Goal: Information Seeking & Learning: Find contact information

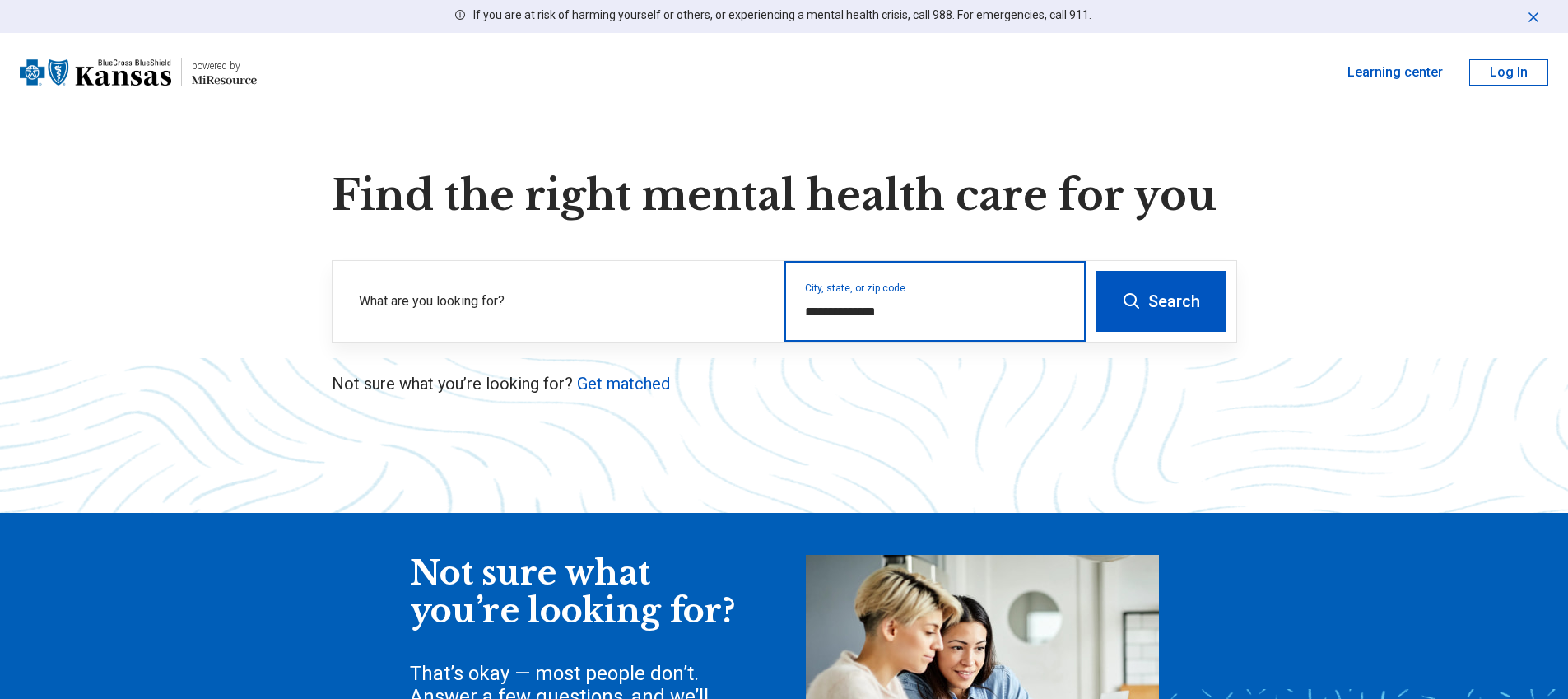
click at [943, 319] on input "**********" at bounding box center [935, 311] width 261 height 20
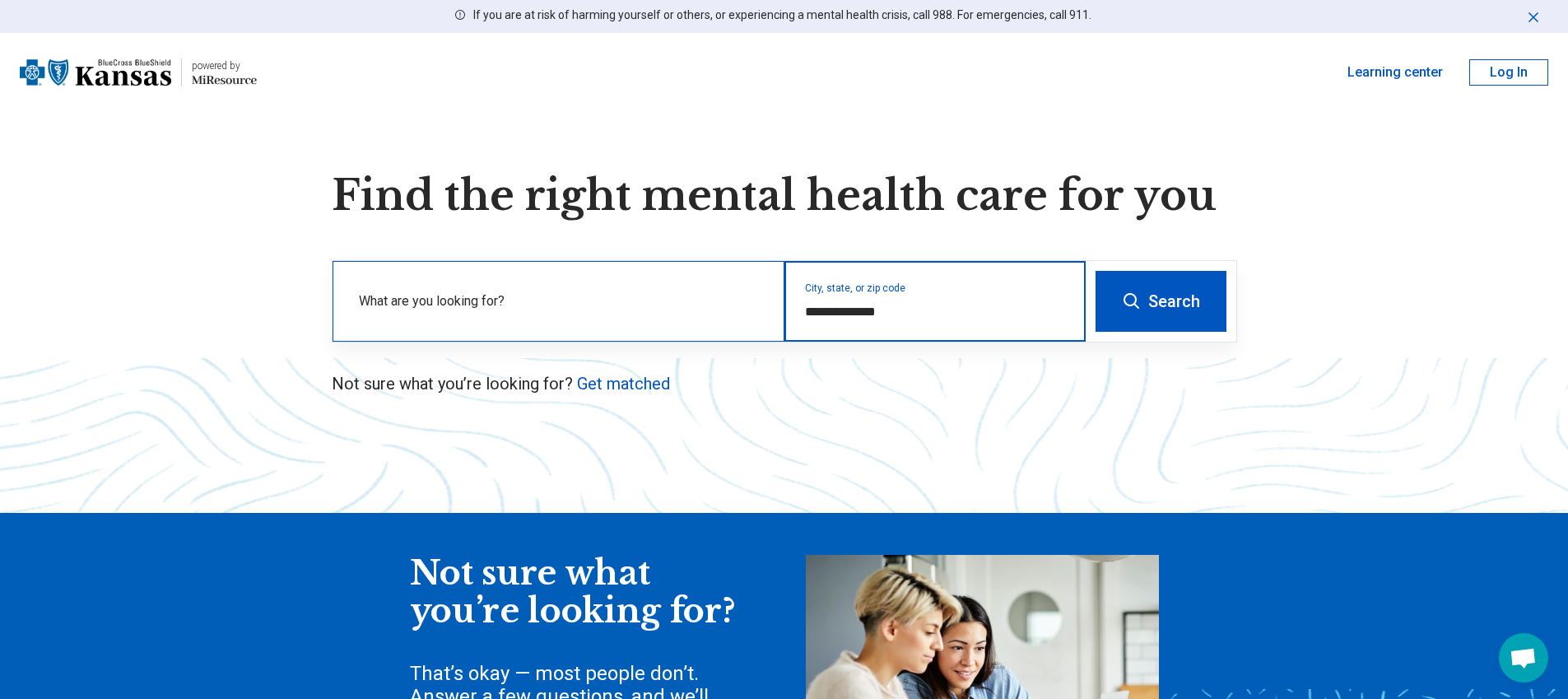
drag, startPoint x: 917, startPoint y: 314, endPoint x: 701, endPoint y: 314, distance: 216.0
click at [701, 314] on div "**********" at bounding box center [709, 302] width 753 height 81
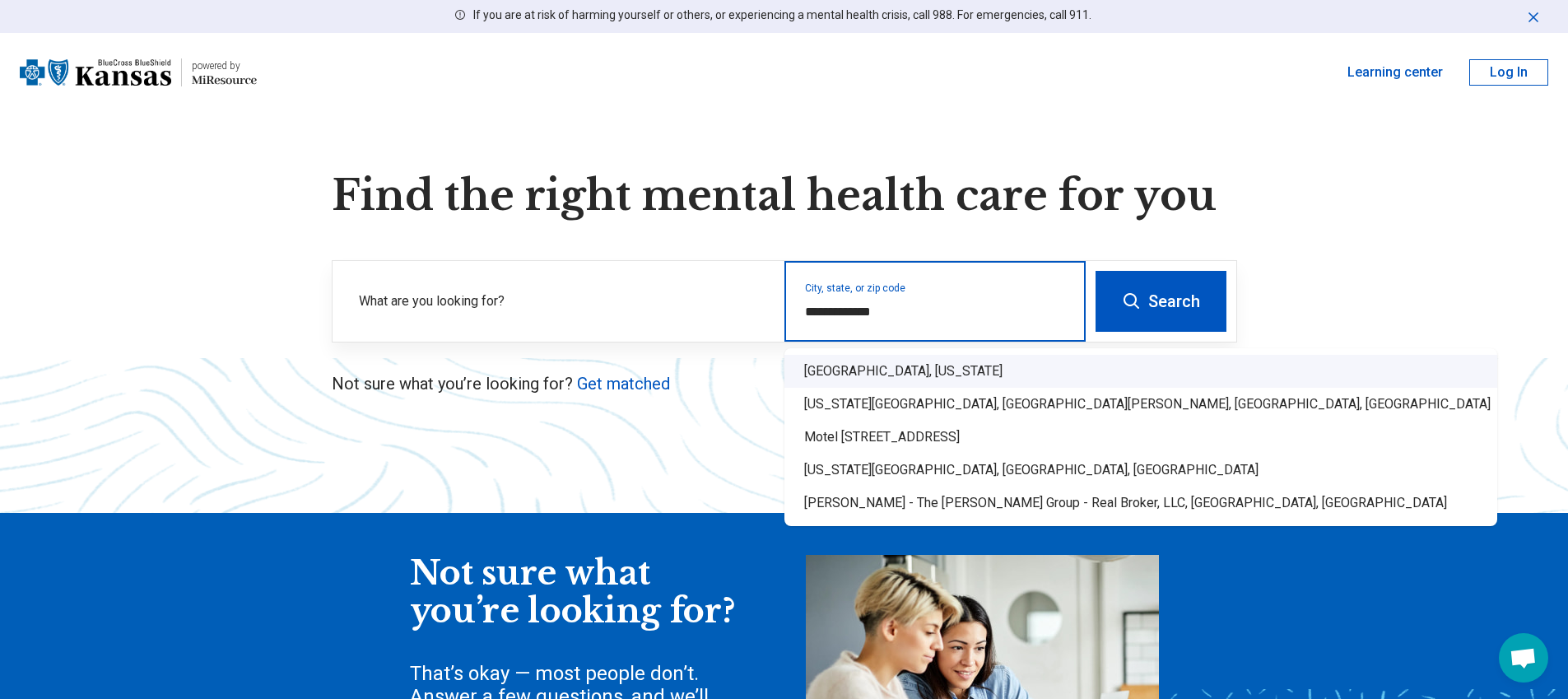
click at [912, 372] on div "Salina, Kansas" at bounding box center [1141, 371] width 713 height 33
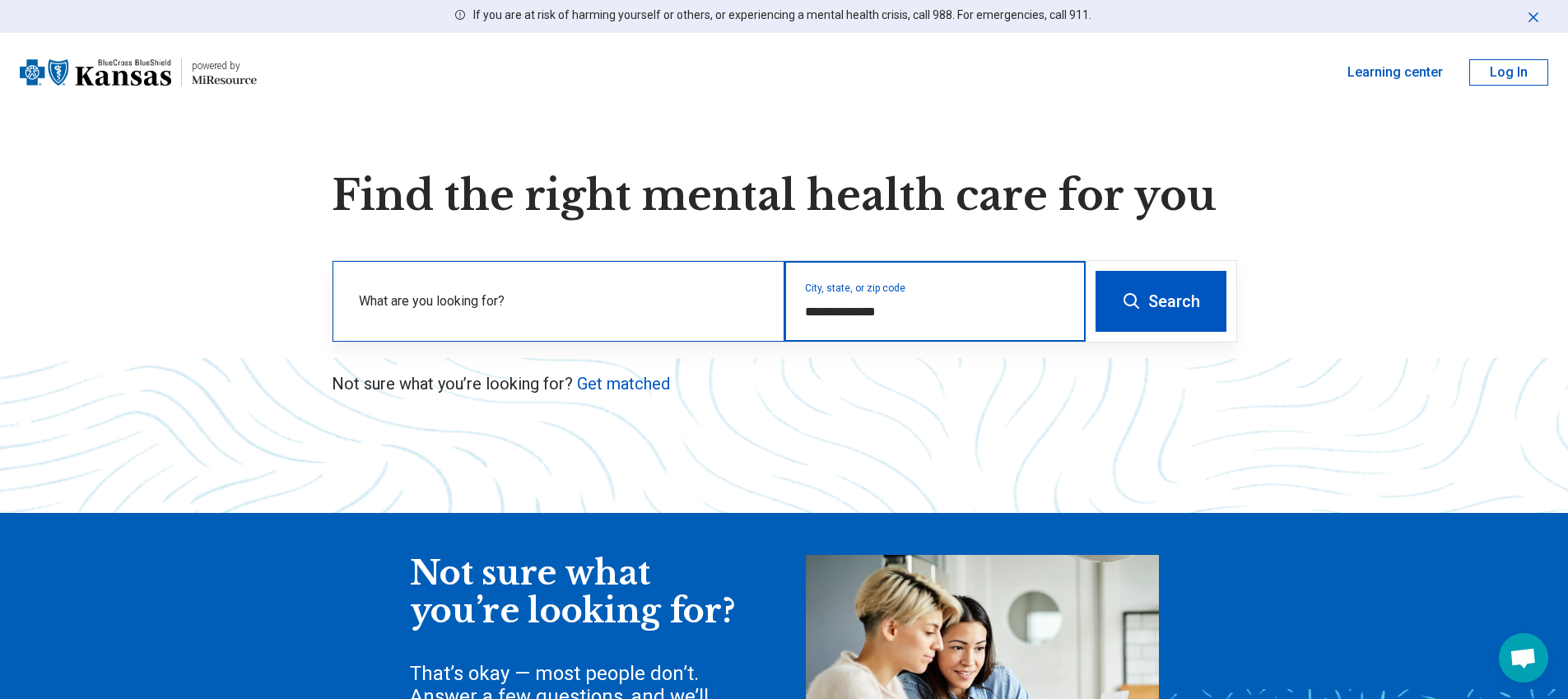
type input "**********"
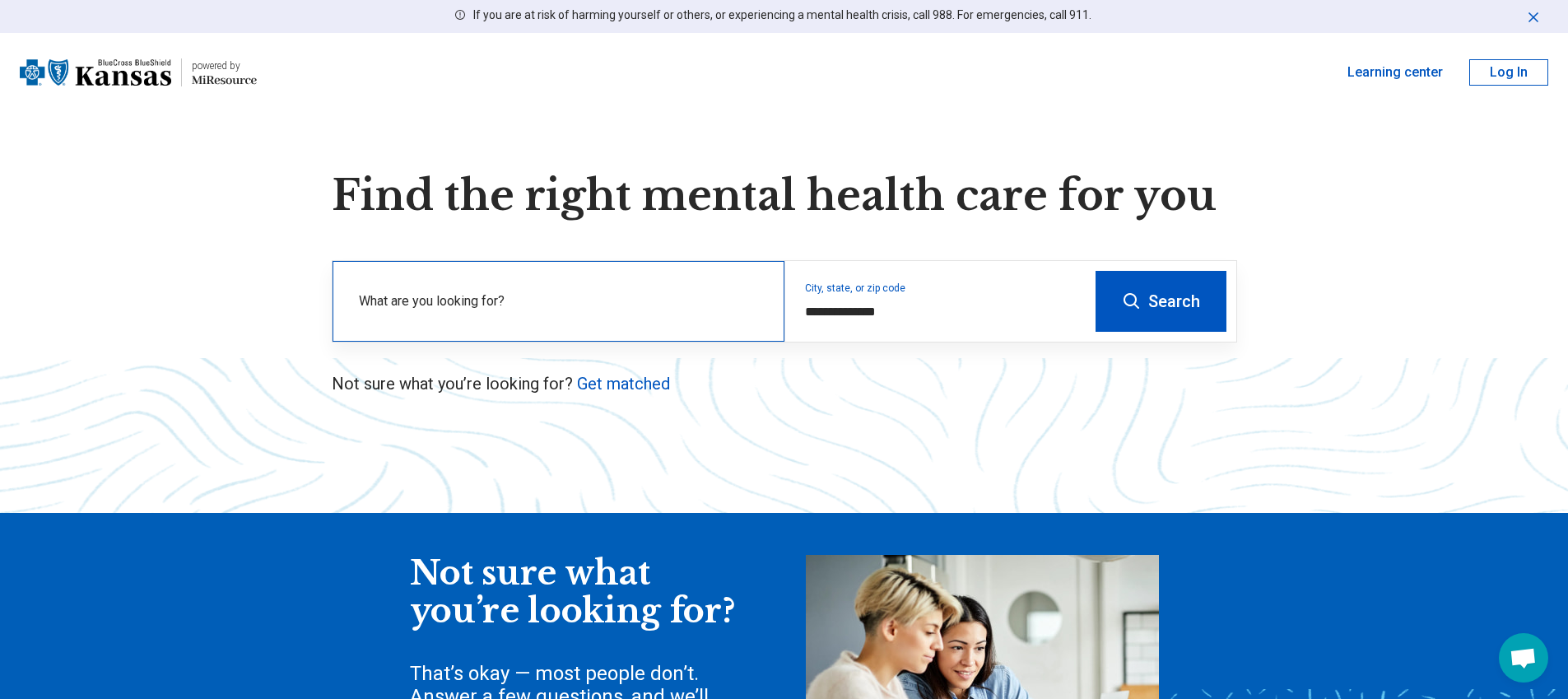
click at [598, 301] on label "What are you looking for?" at bounding box center [562, 301] width 405 height 20
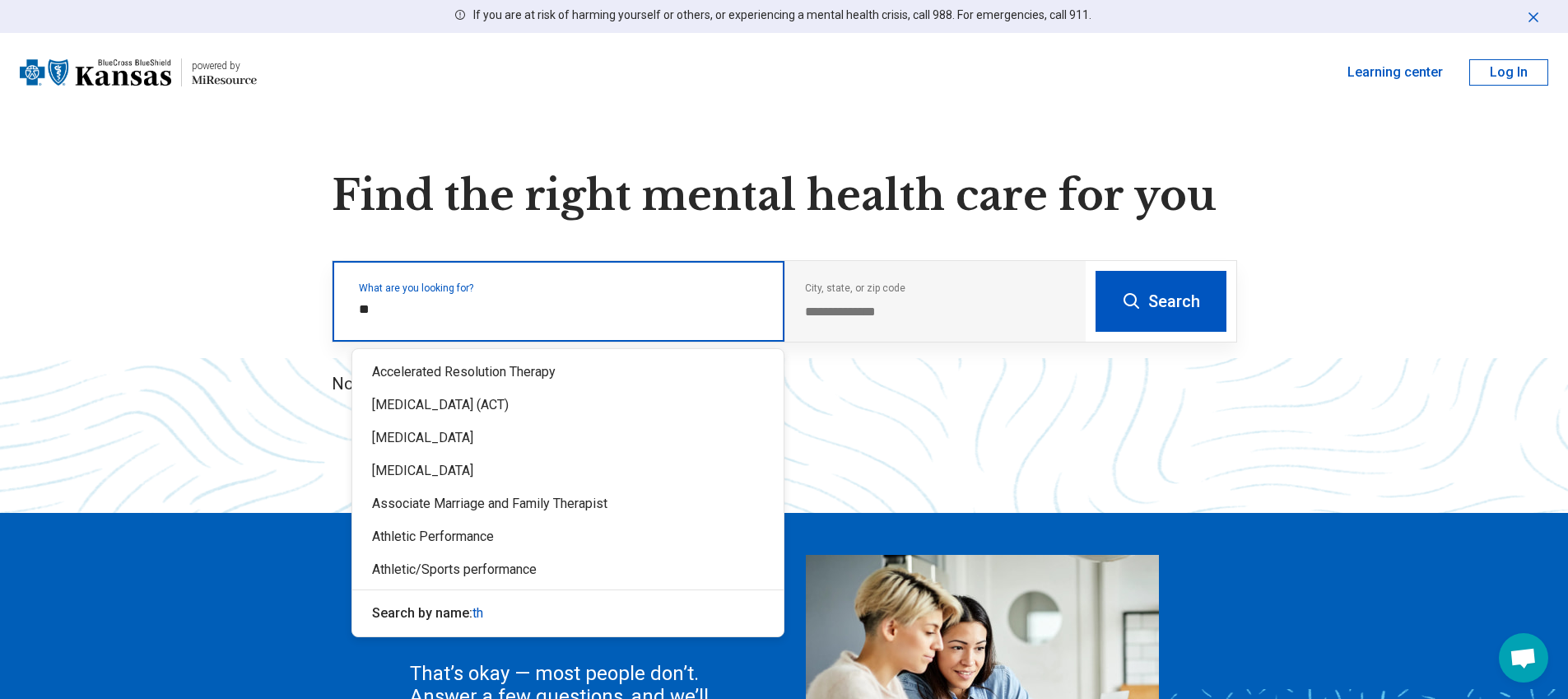
type input "*"
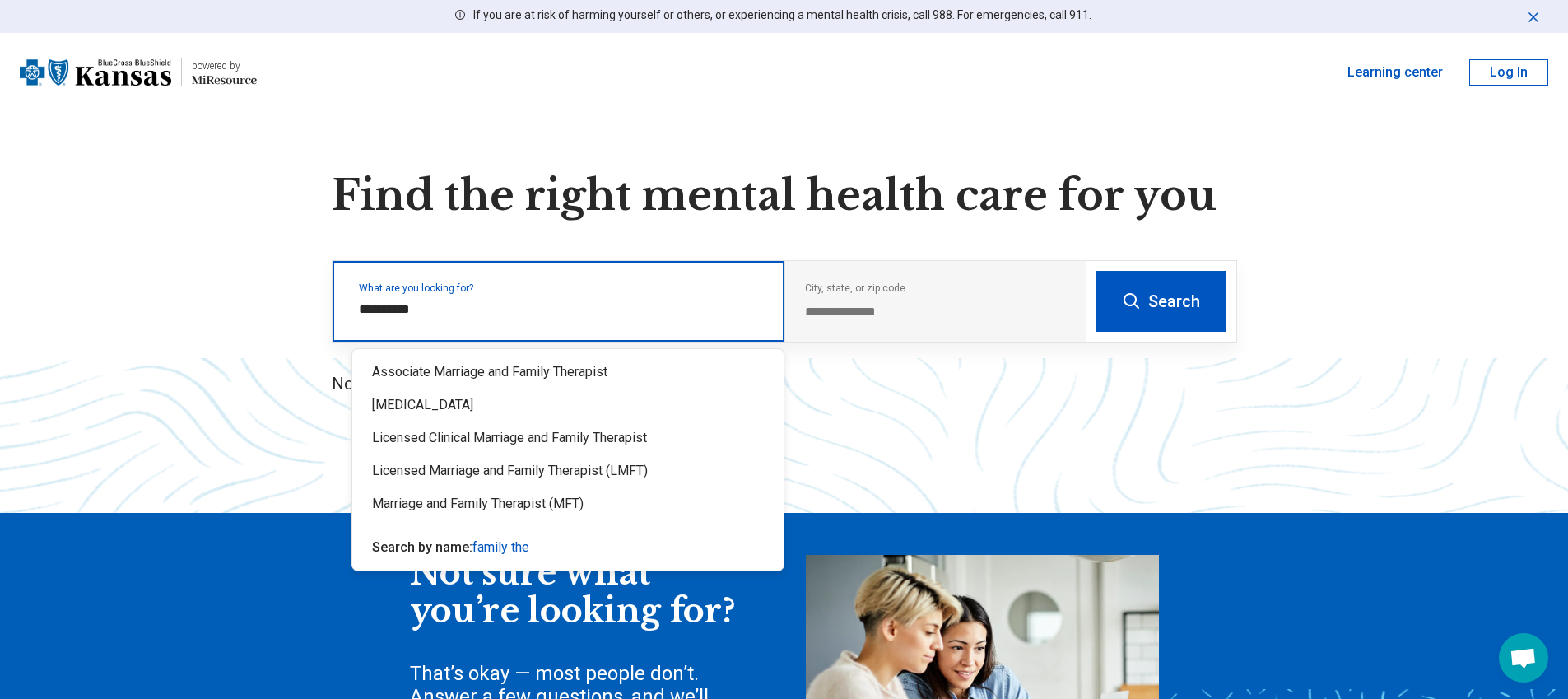
type input "**********"
click at [635, 418] on div "[MEDICAL_DATA]" at bounding box center [568, 405] width 431 height 33
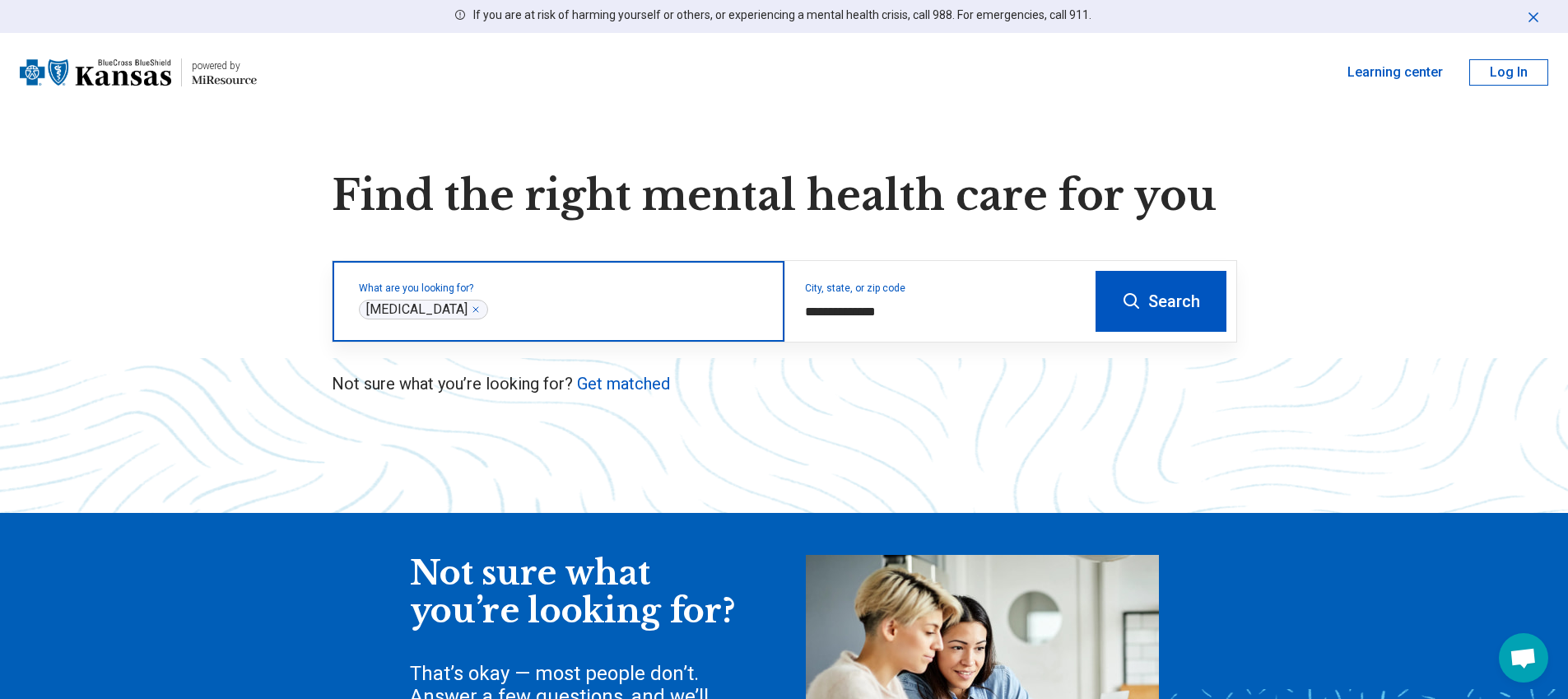
click at [470, 309] on icon "Remove" at bounding box center [475, 309] width 9 height 9
click at [496, 318] on input "text" at bounding box center [562, 309] width 405 height 20
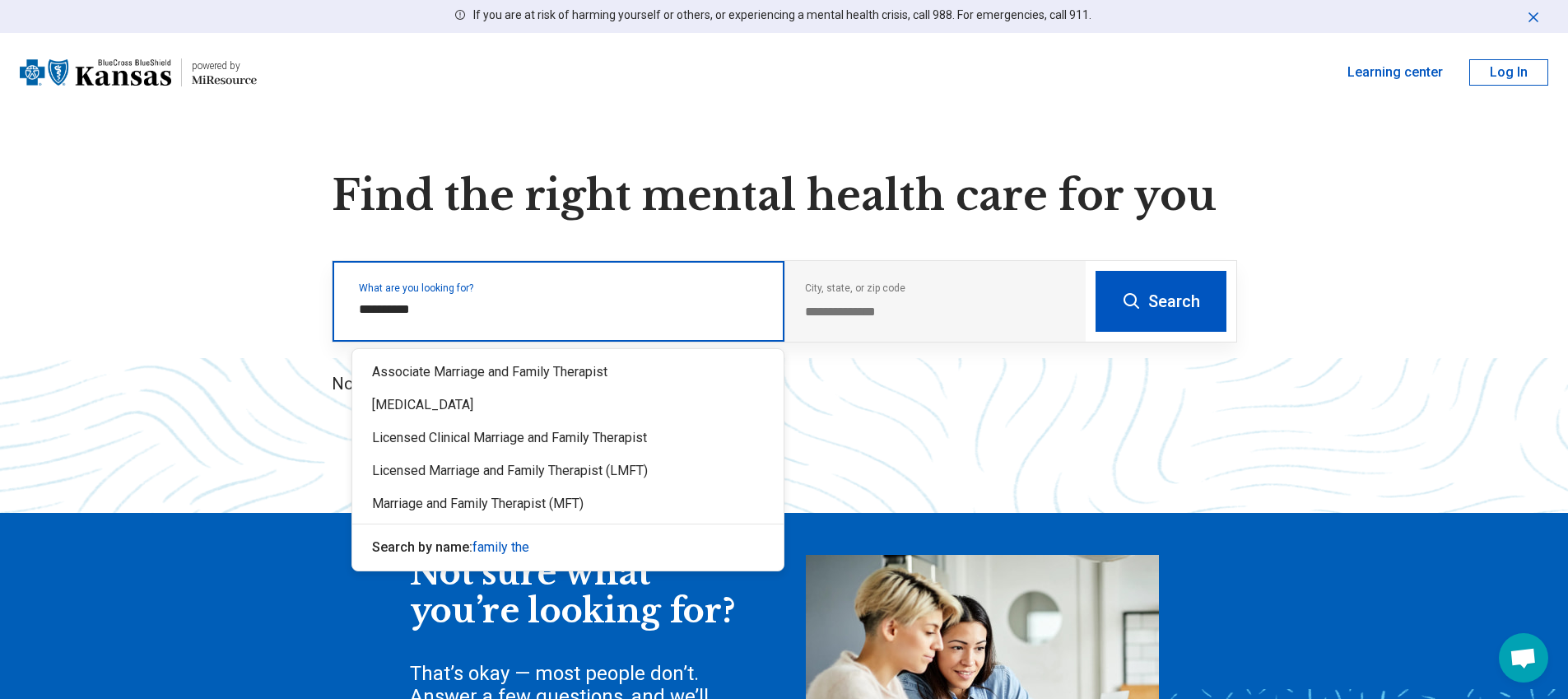
type input "**********"
click at [541, 474] on div "Licensed Marriage and Family Therapist (LMFT)" at bounding box center [568, 471] width 431 height 33
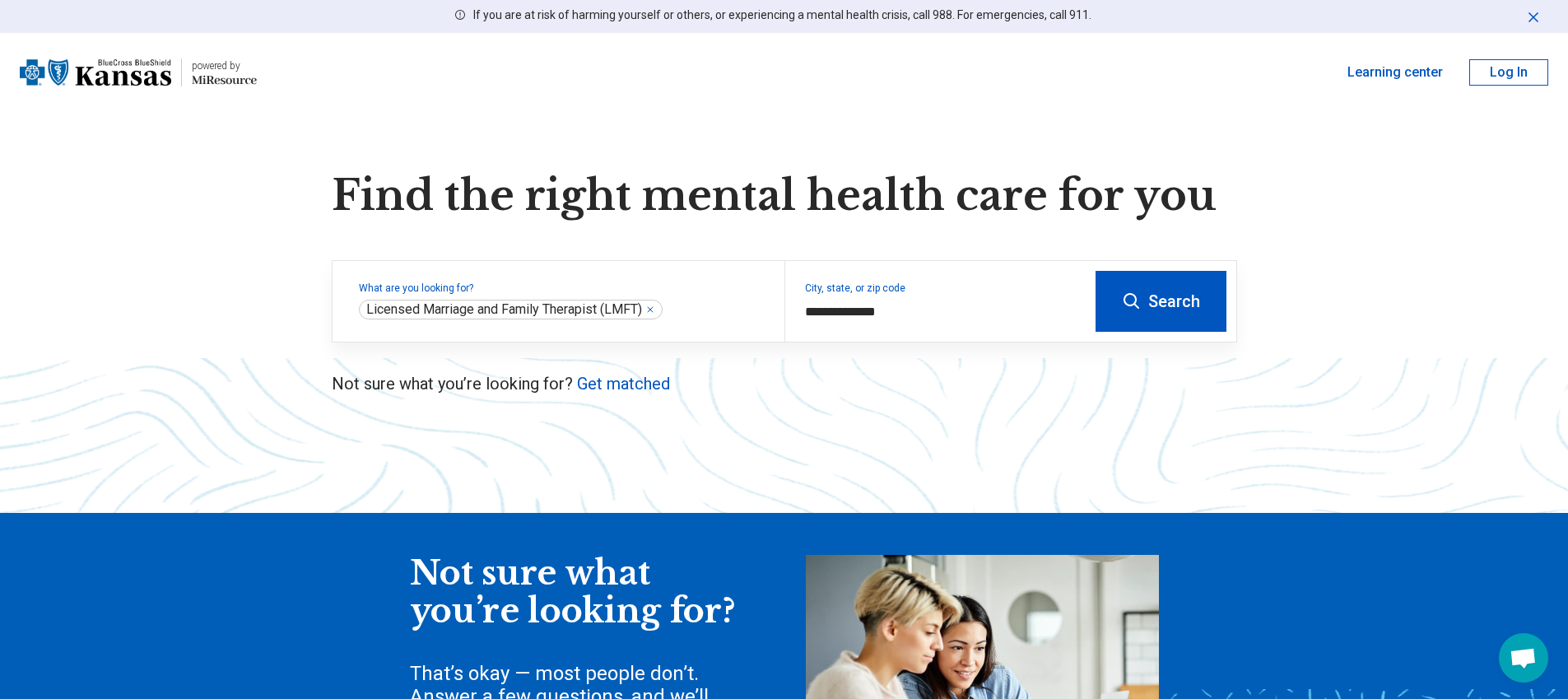
click at [1190, 305] on button "Search" at bounding box center [1161, 301] width 131 height 61
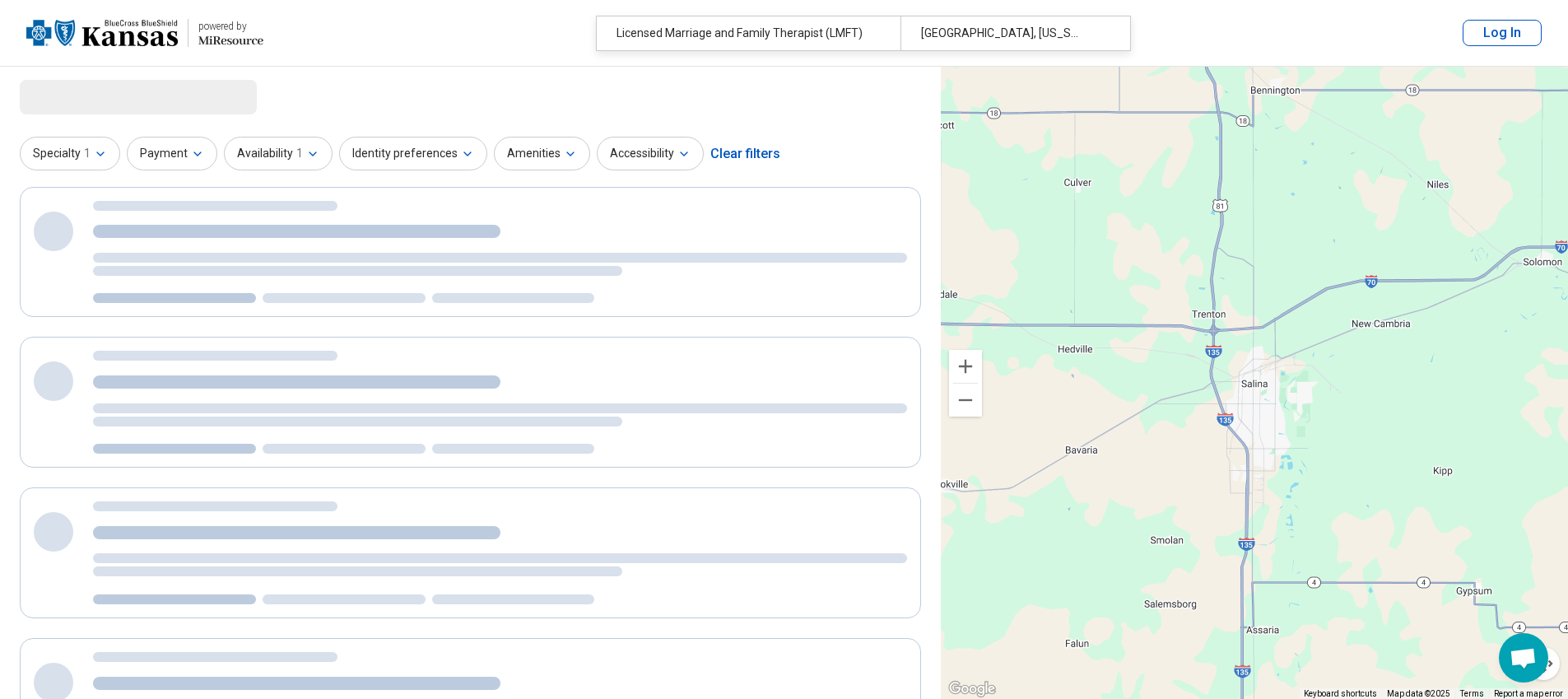
select select "***"
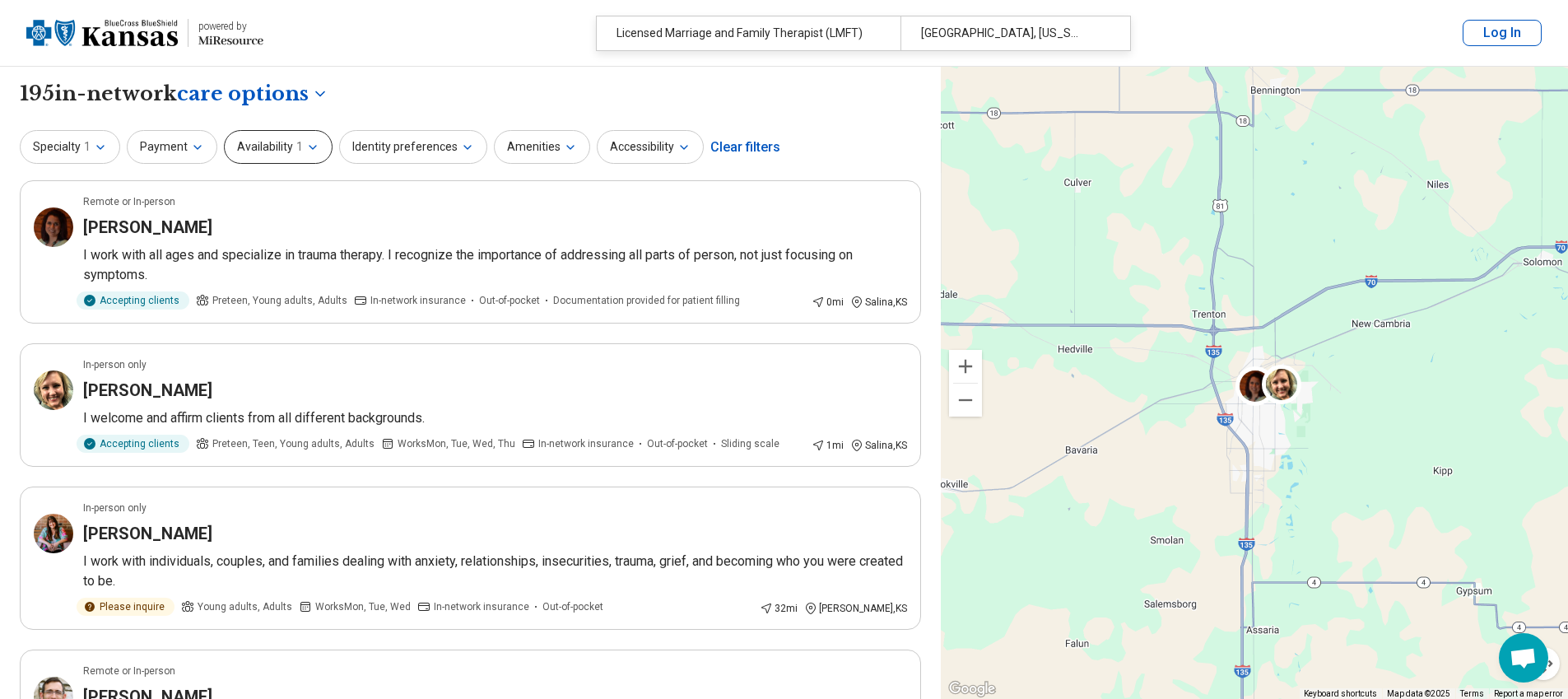
click at [314, 148] on icon "button" at bounding box center [313, 147] width 13 height 13
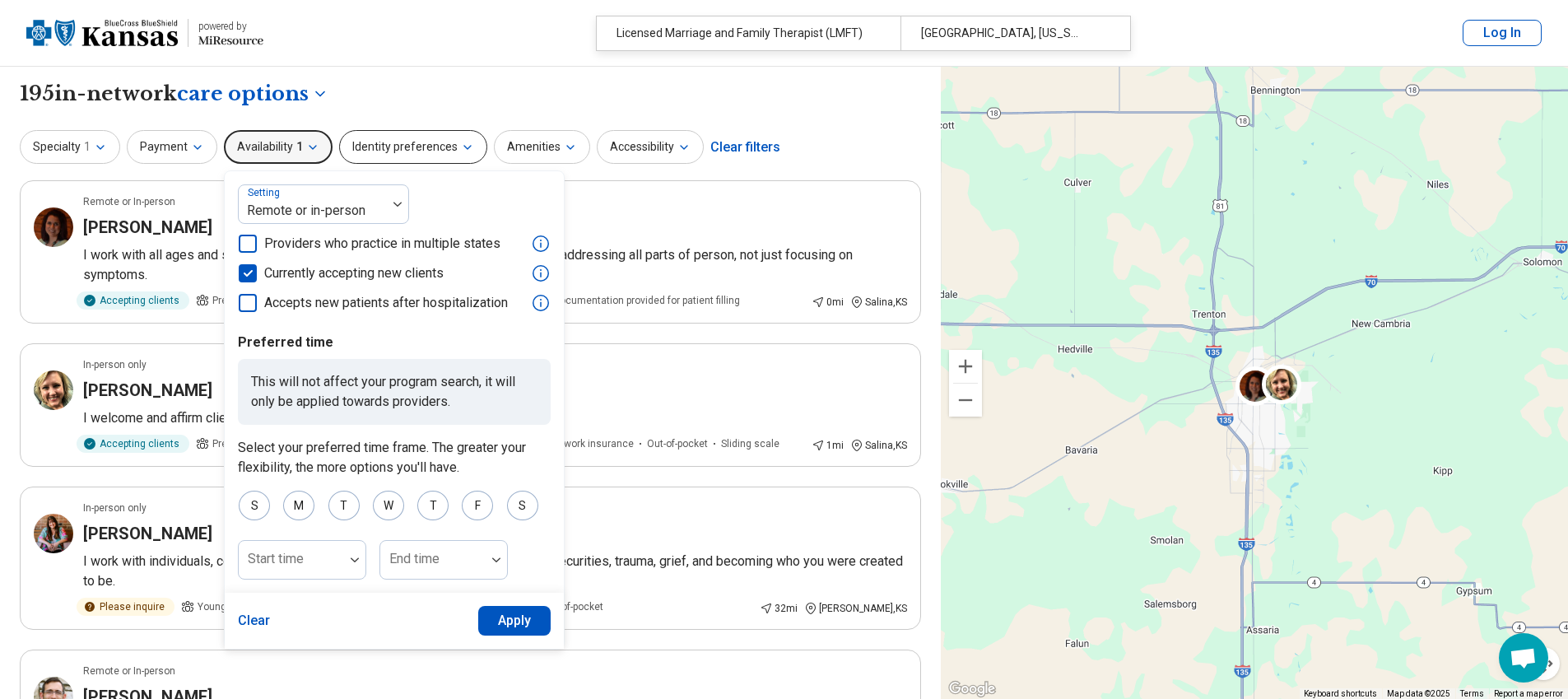
click at [449, 137] on button "Identity preferences" at bounding box center [413, 147] width 148 height 34
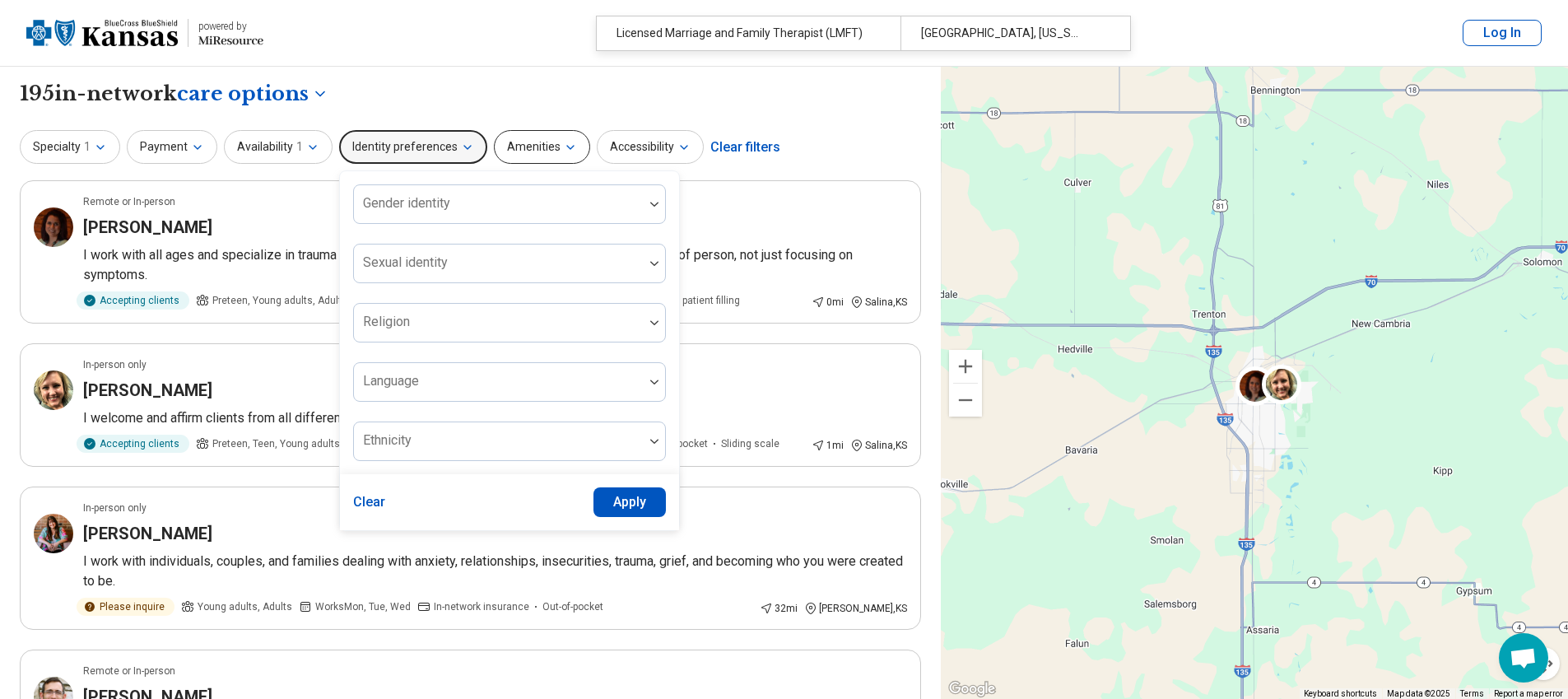
click at [557, 133] on button "Amenities" at bounding box center [542, 147] width 96 height 34
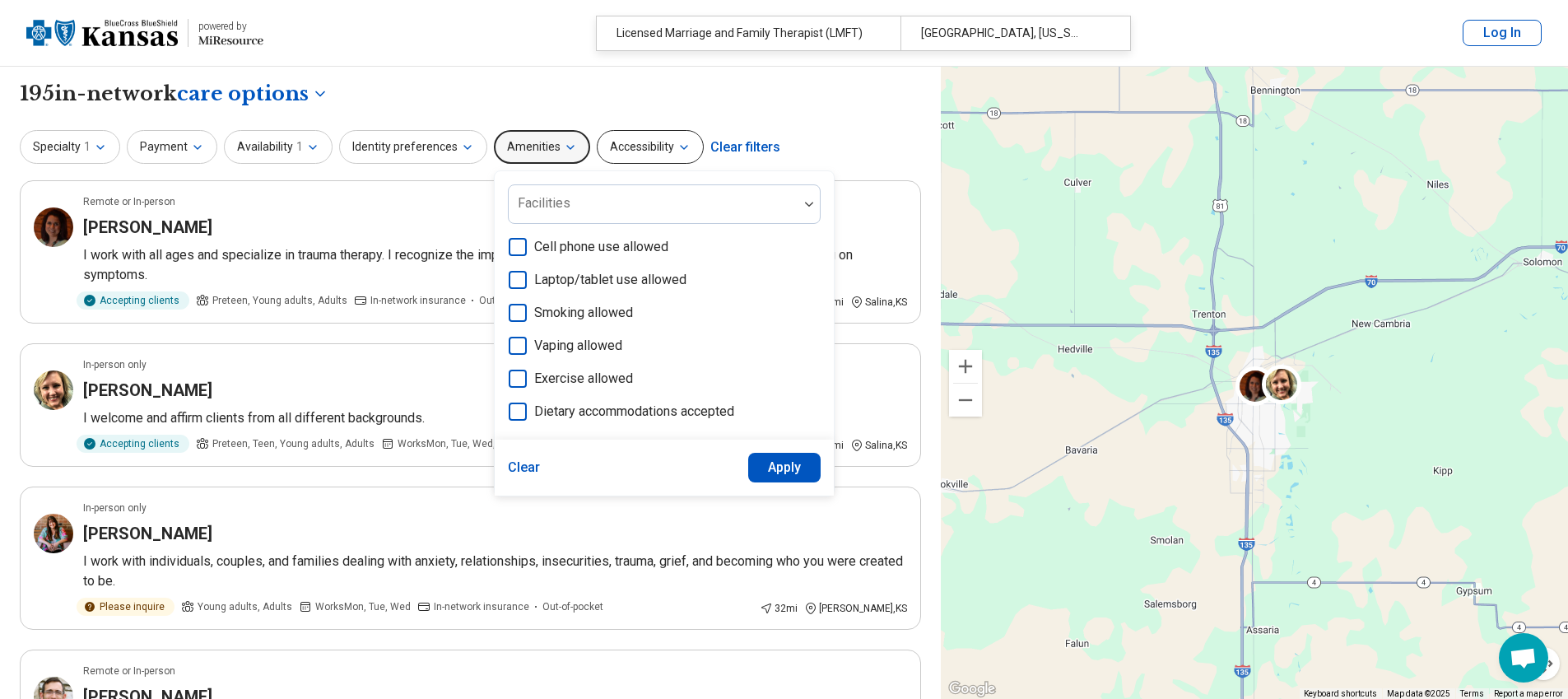
click at [646, 139] on button "Accessibility" at bounding box center [650, 147] width 107 height 34
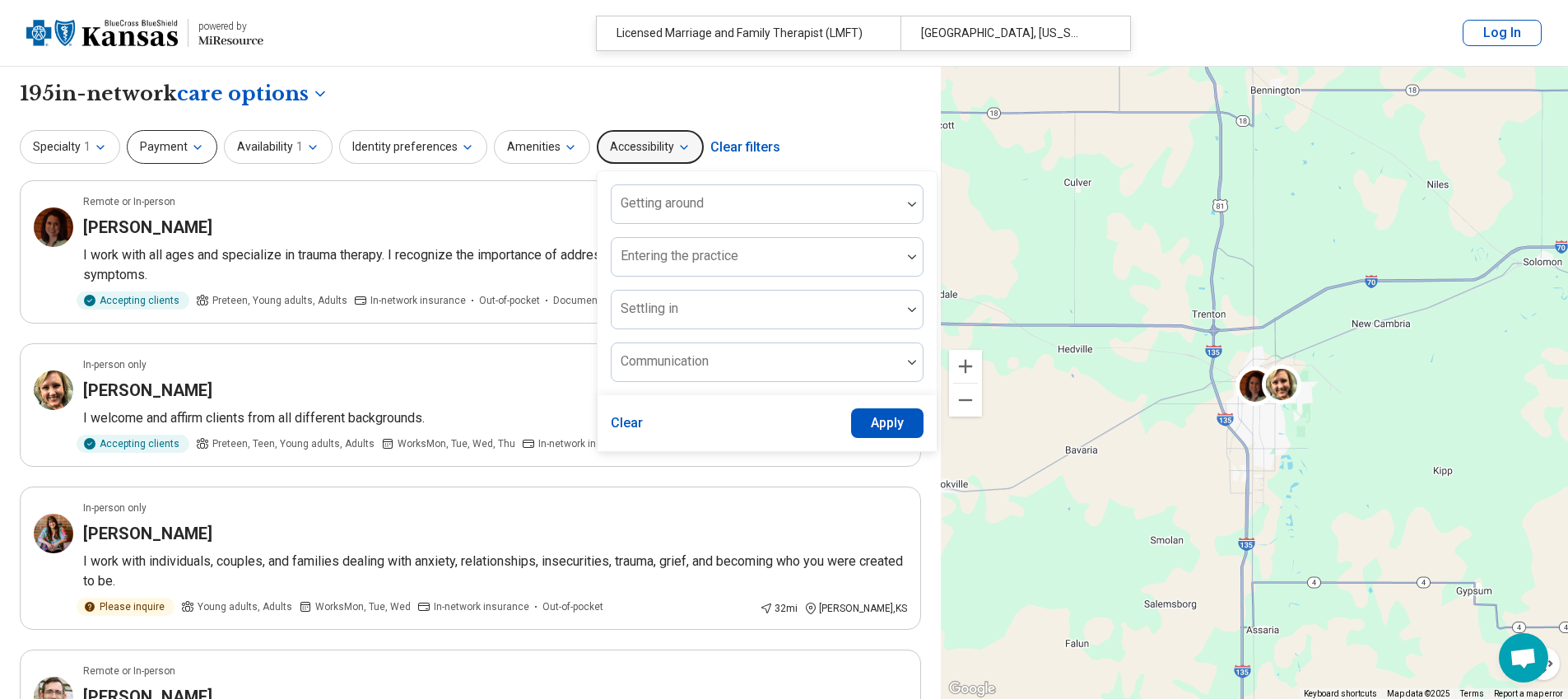
drag, startPoint x: 96, startPoint y: 166, endPoint x: 140, endPoint y: 157, distance: 44.9
click at [97, 165] on div "Specialty 1 Payment Availability 1 Identity preferences Amenities Accessibility…" at bounding box center [470, 147] width 901 height 40
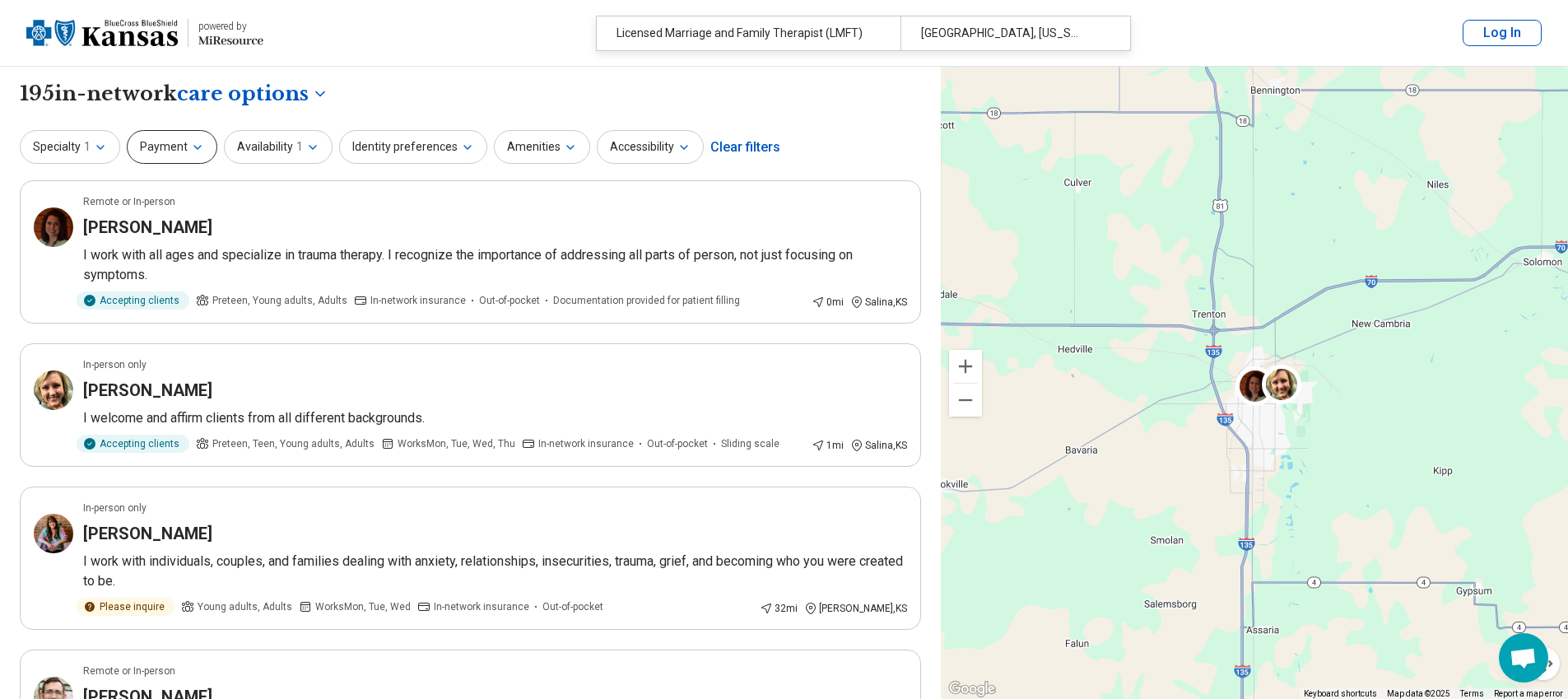
click at [190, 152] on icon "button" at bounding box center [197, 147] width 13 height 13
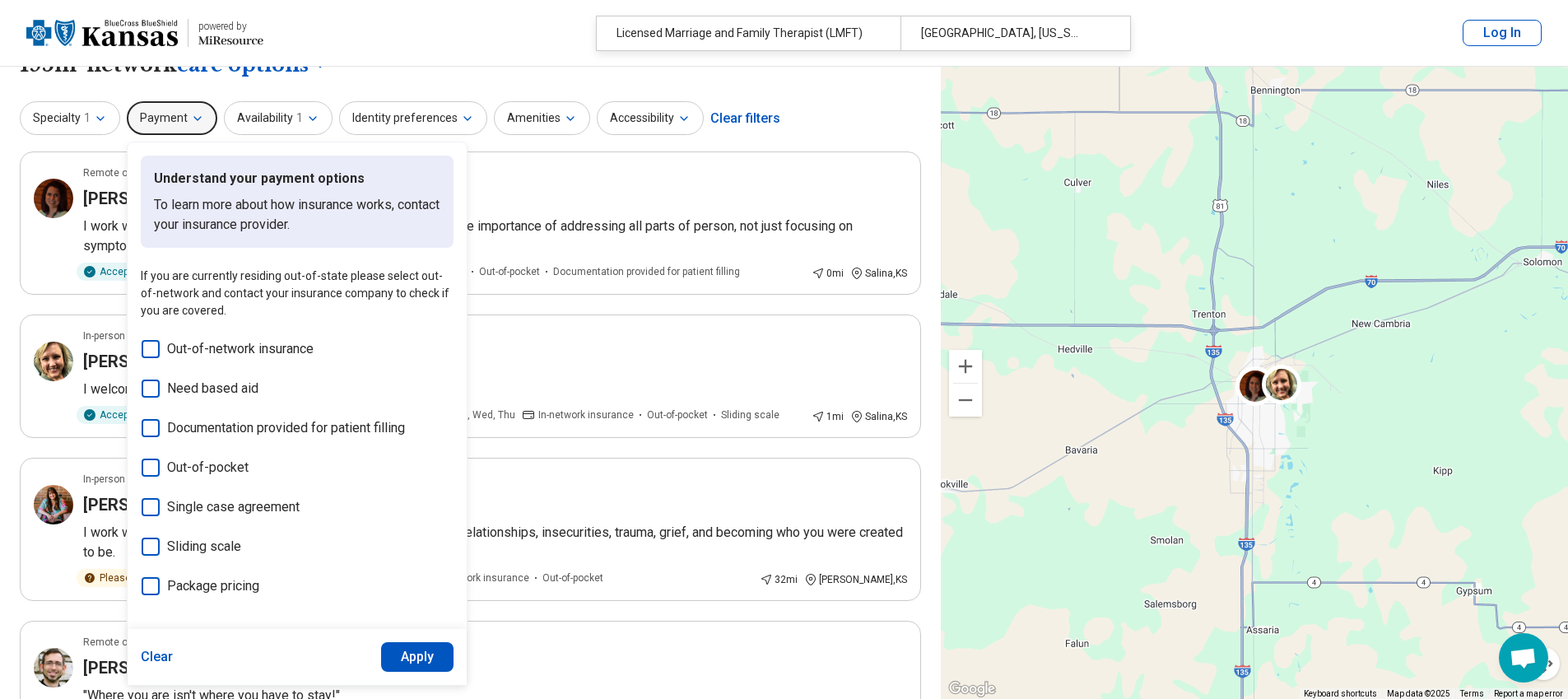
scroll to position [40, 0]
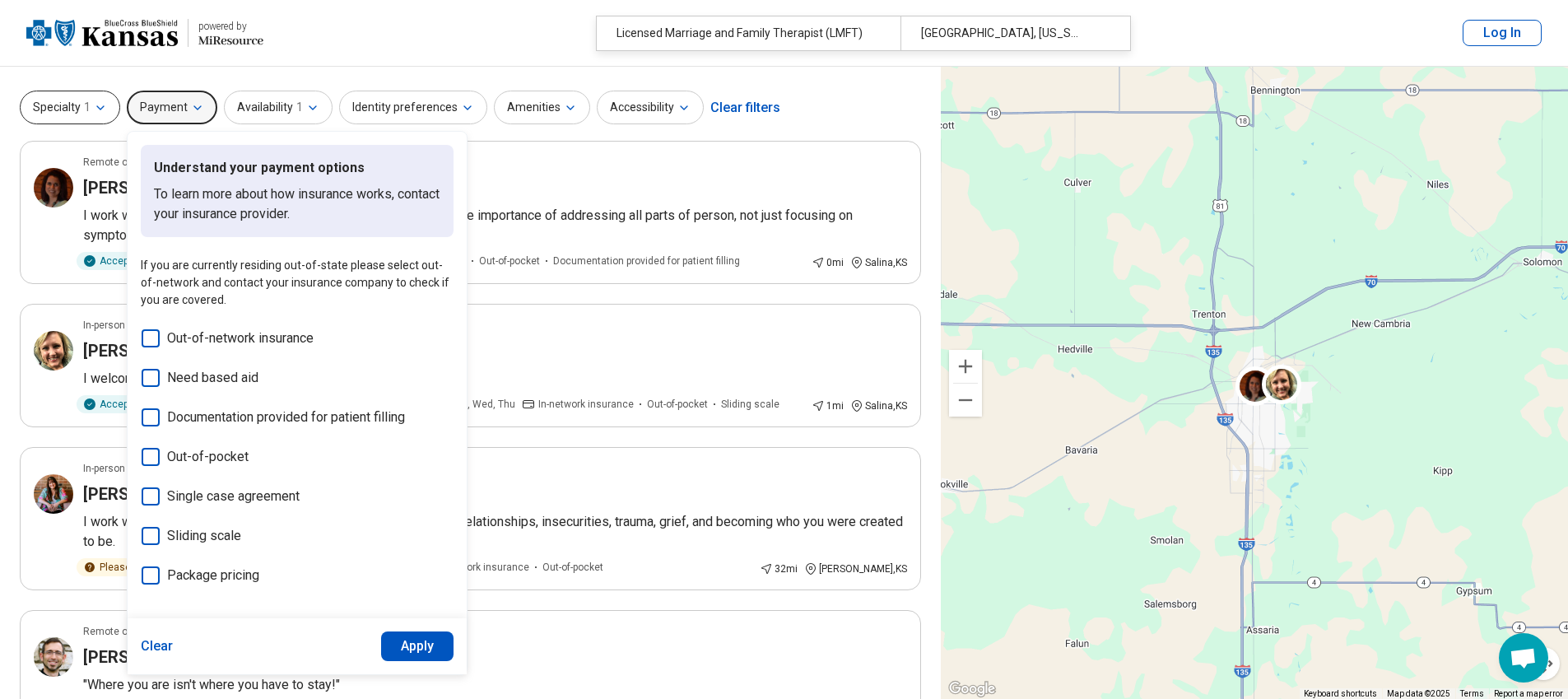
click at [102, 95] on button "Specialty 1" at bounding box center [70, 108] width 100 height 34
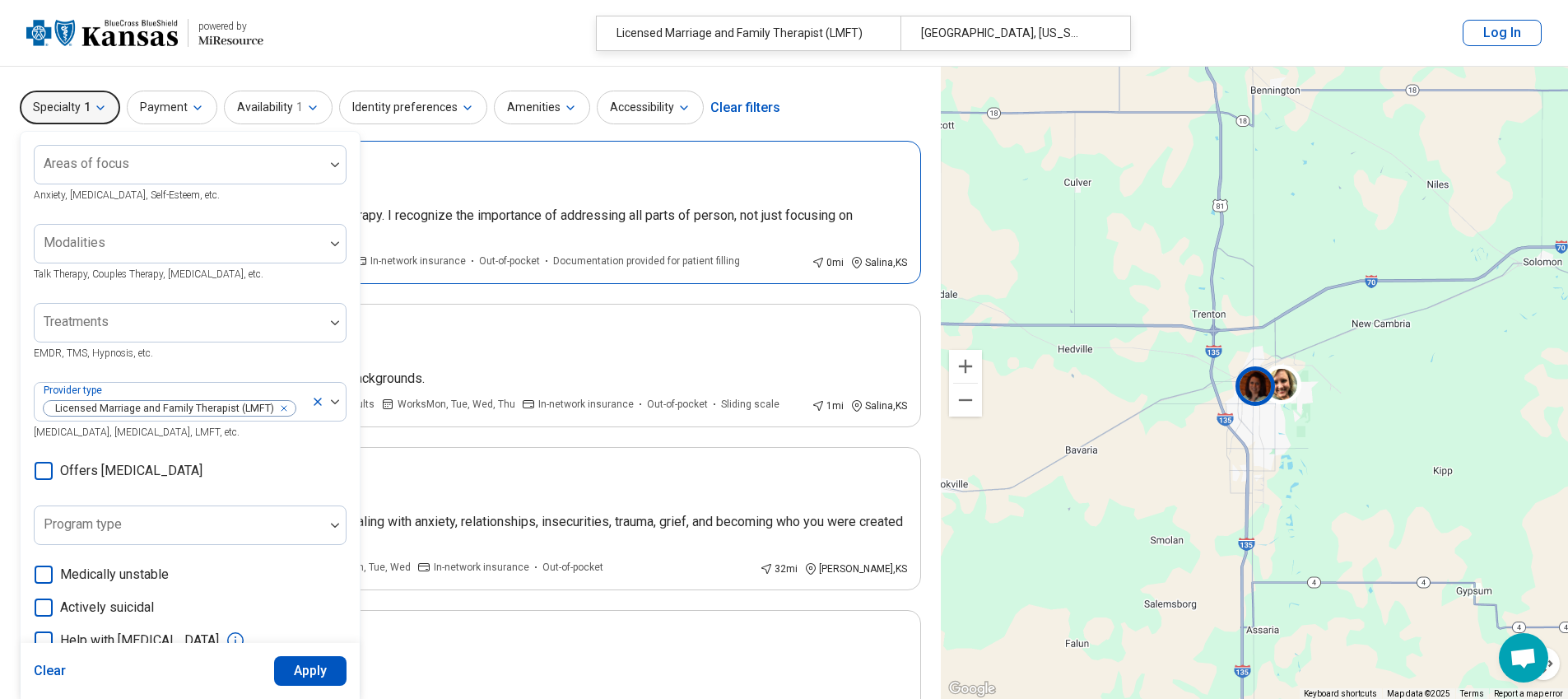
click at [486, 158] on div "Remote or In-person" at bounding box center [495, 162] width 824 height 15
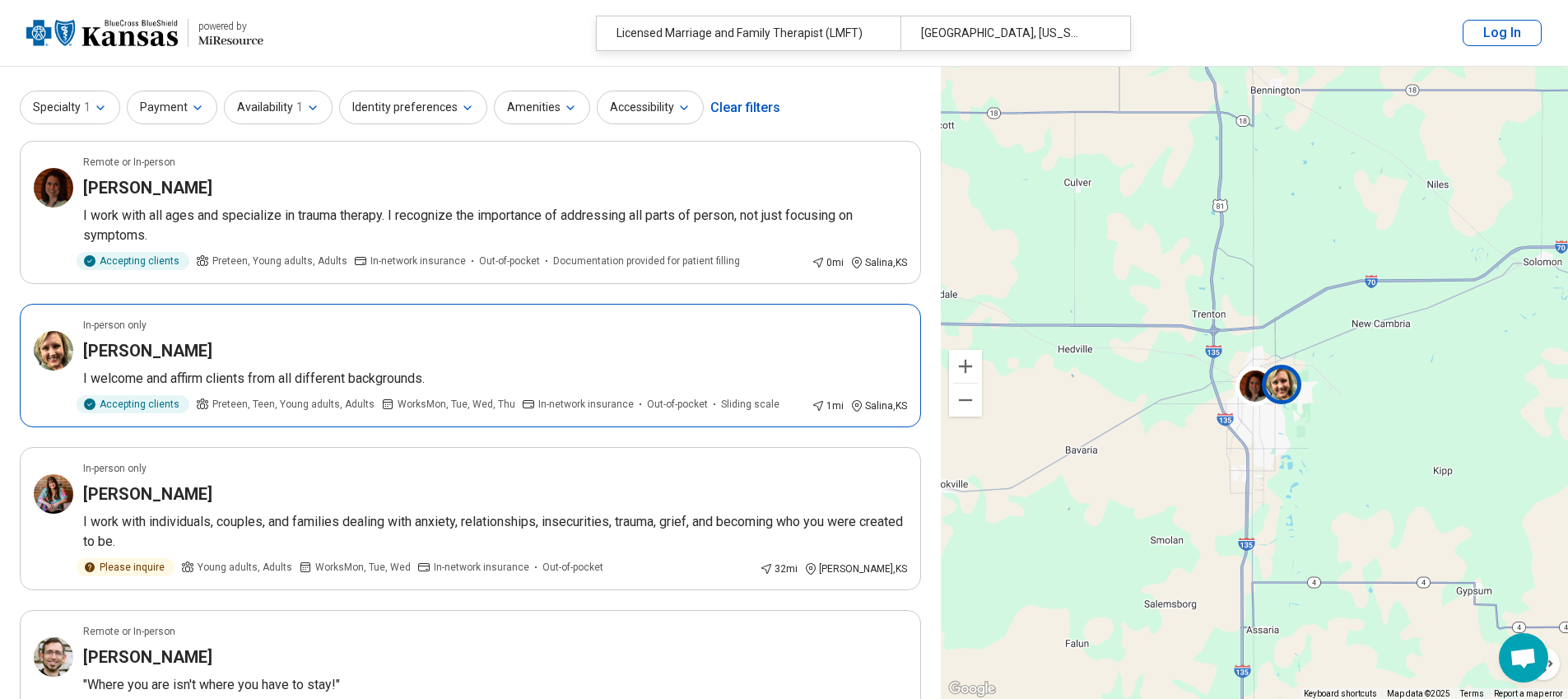
click at [1287, 397] on img at bounding box center [1281, 384] width 40 height 40
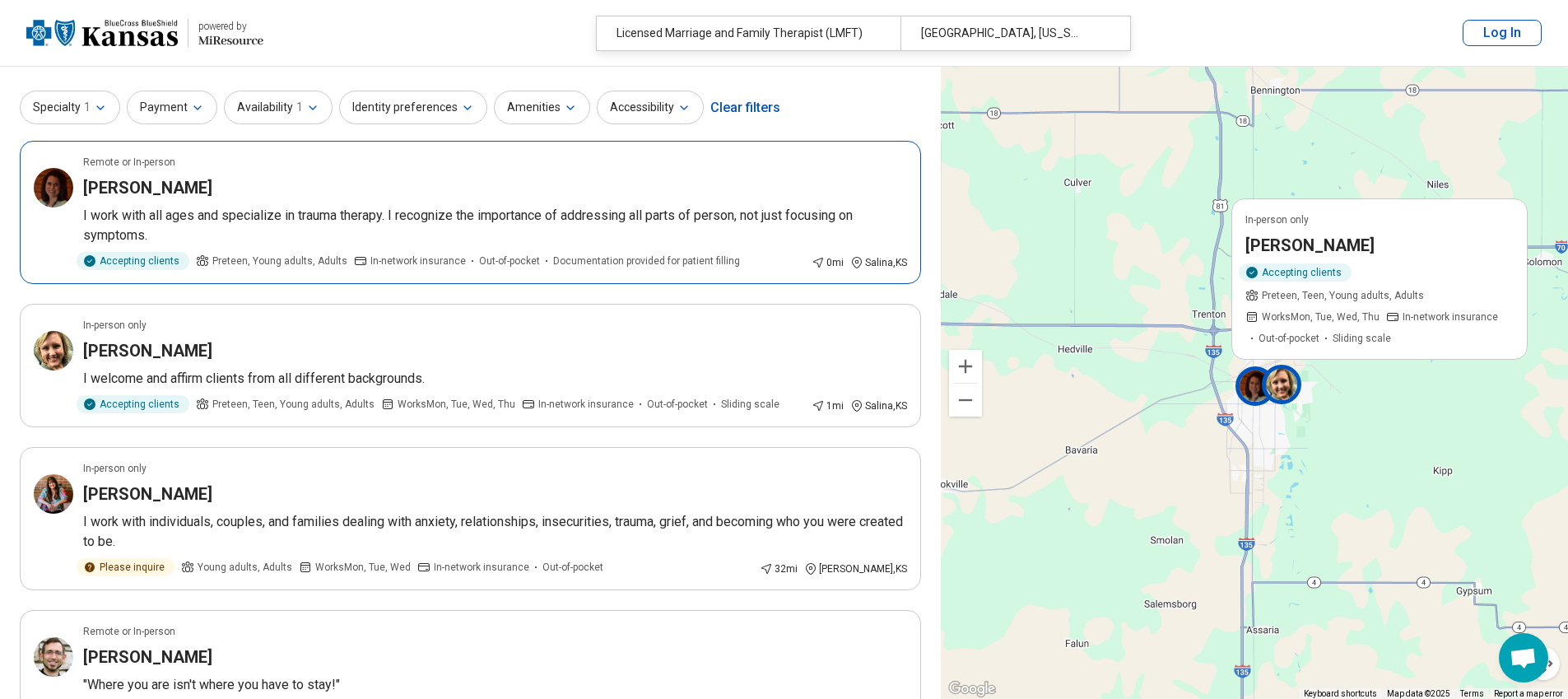
click at [1256, 390] on img at bounding box center [1255, 386] width 40 height 40
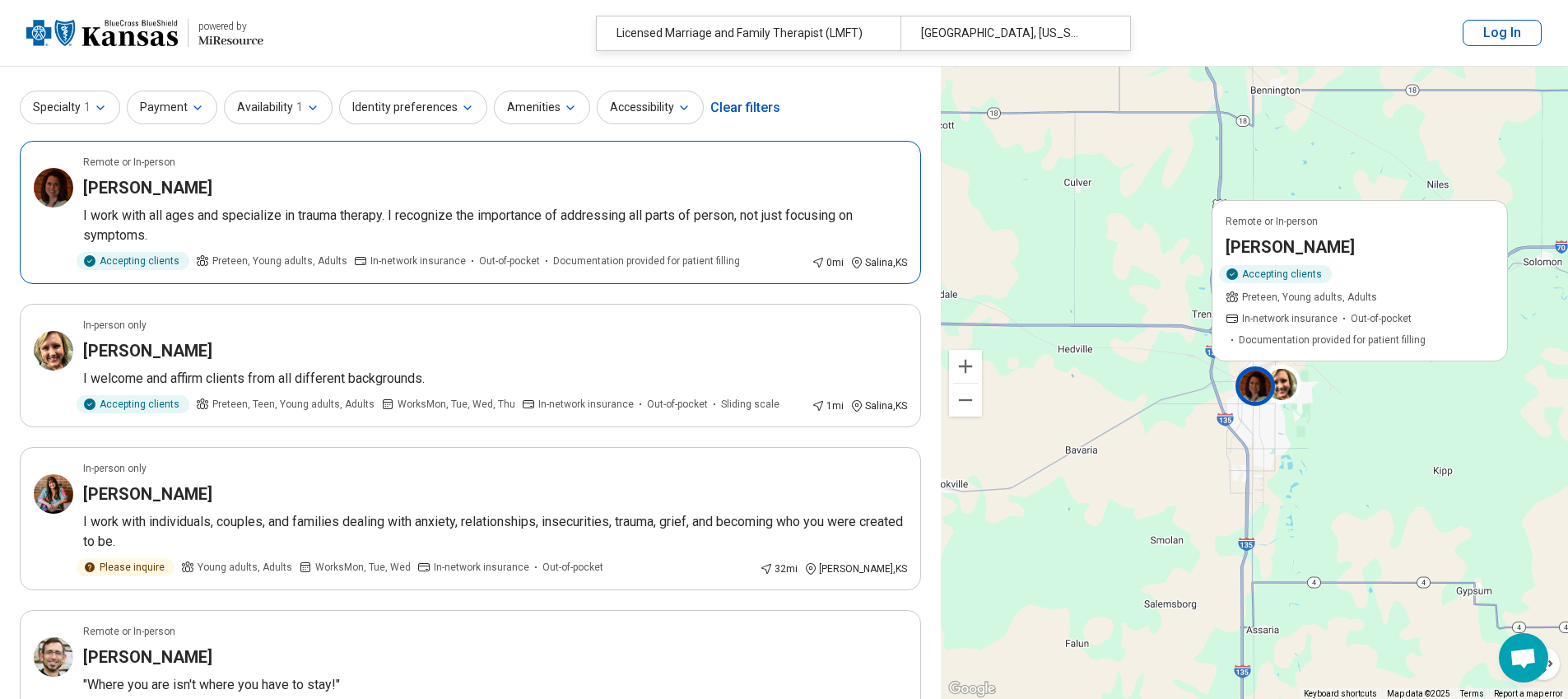
click at [835, 234] on p "I work with all ages and specialize in trauma therapy. I recognize the importan…" at bounding box center [495, 225] width 824 height 40
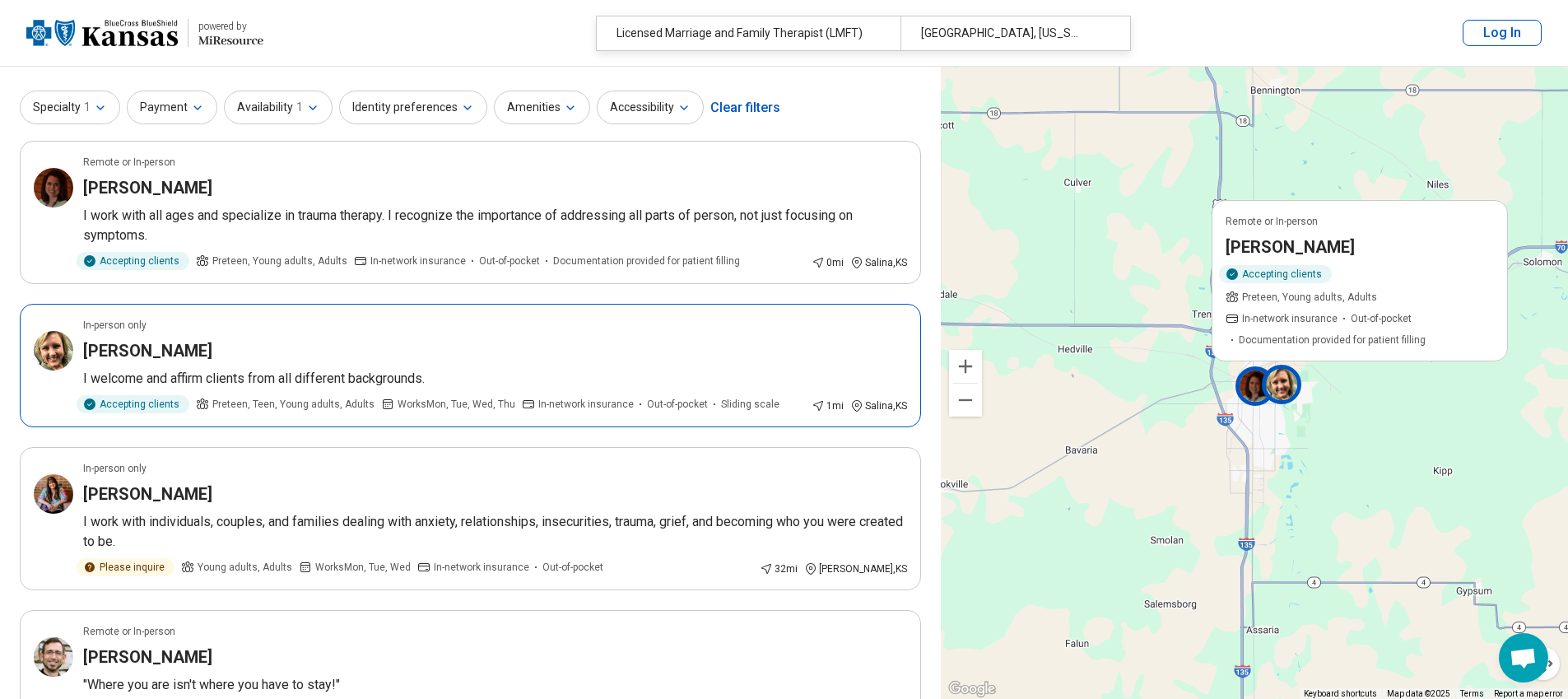
click at [116, 343] on h3 "Heather Schafer" at bounding box center [147, 351] width 129 height 23
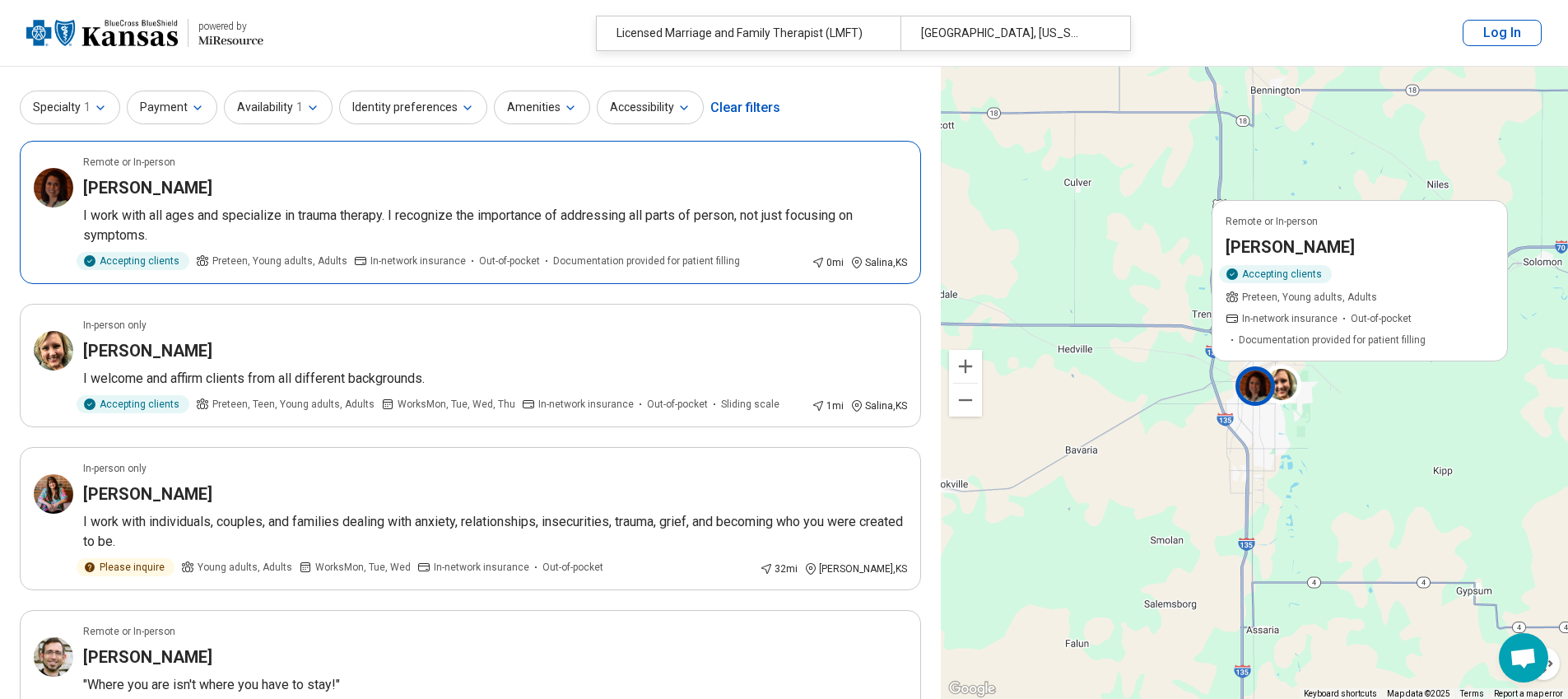
click at [371, 164] on div "Remote or In-person" at bounding box center [495, 162] width 824 height 15
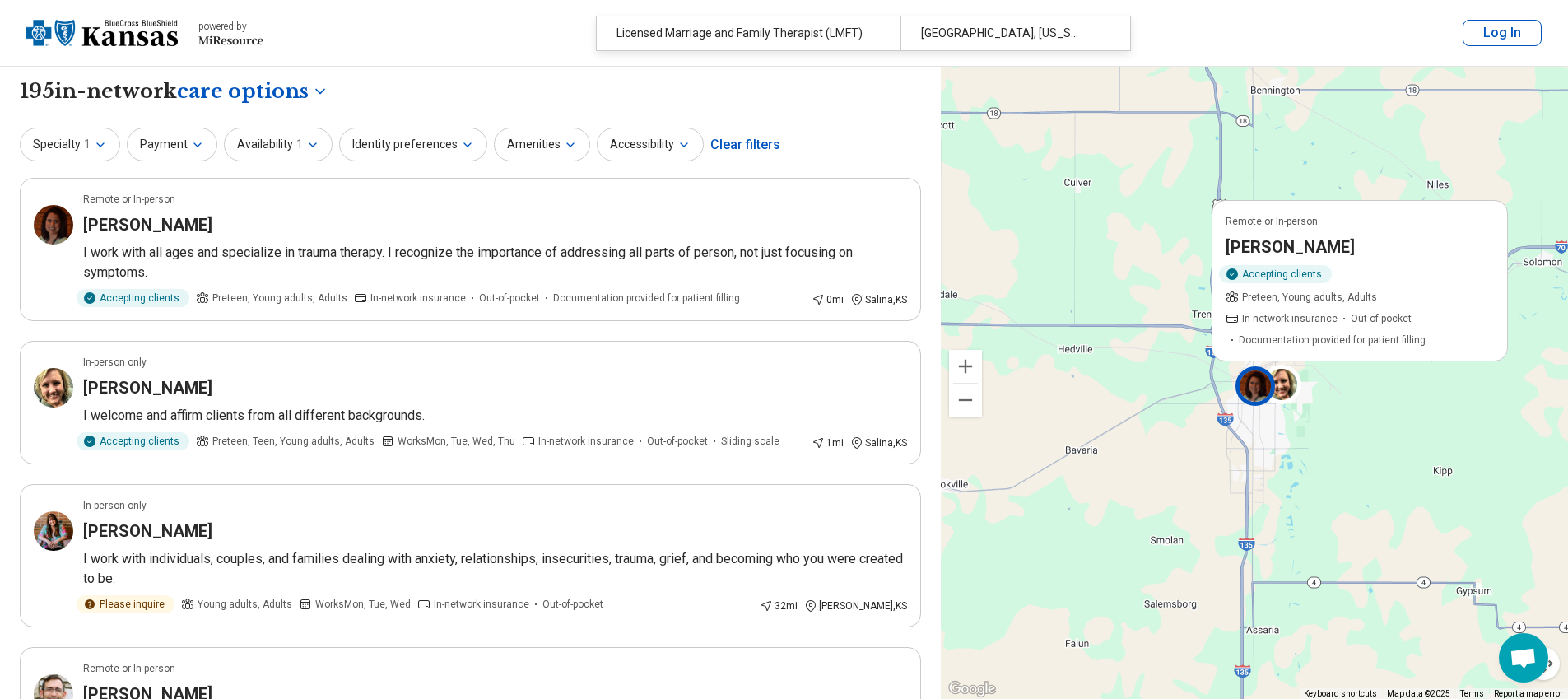
scroll to position [0, 0]
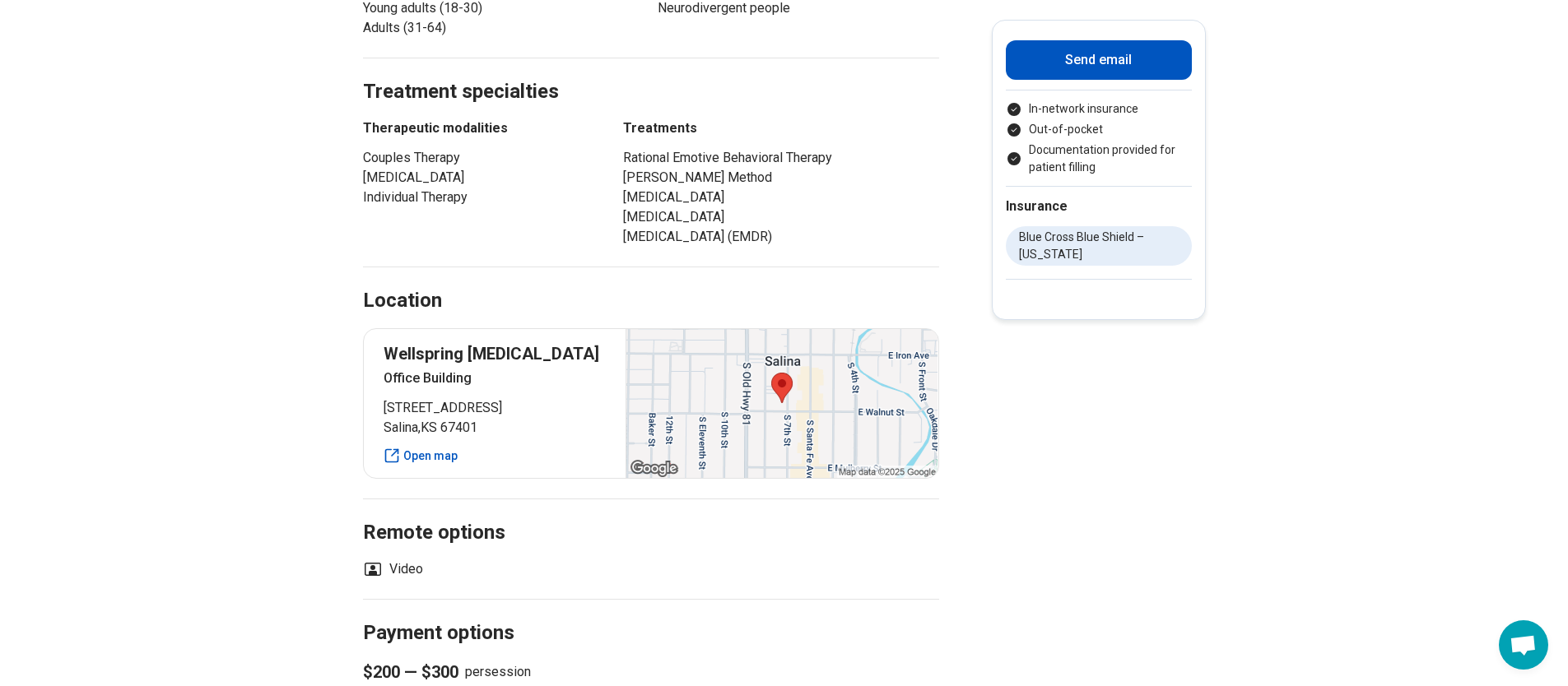
scroll to position [666, 0]
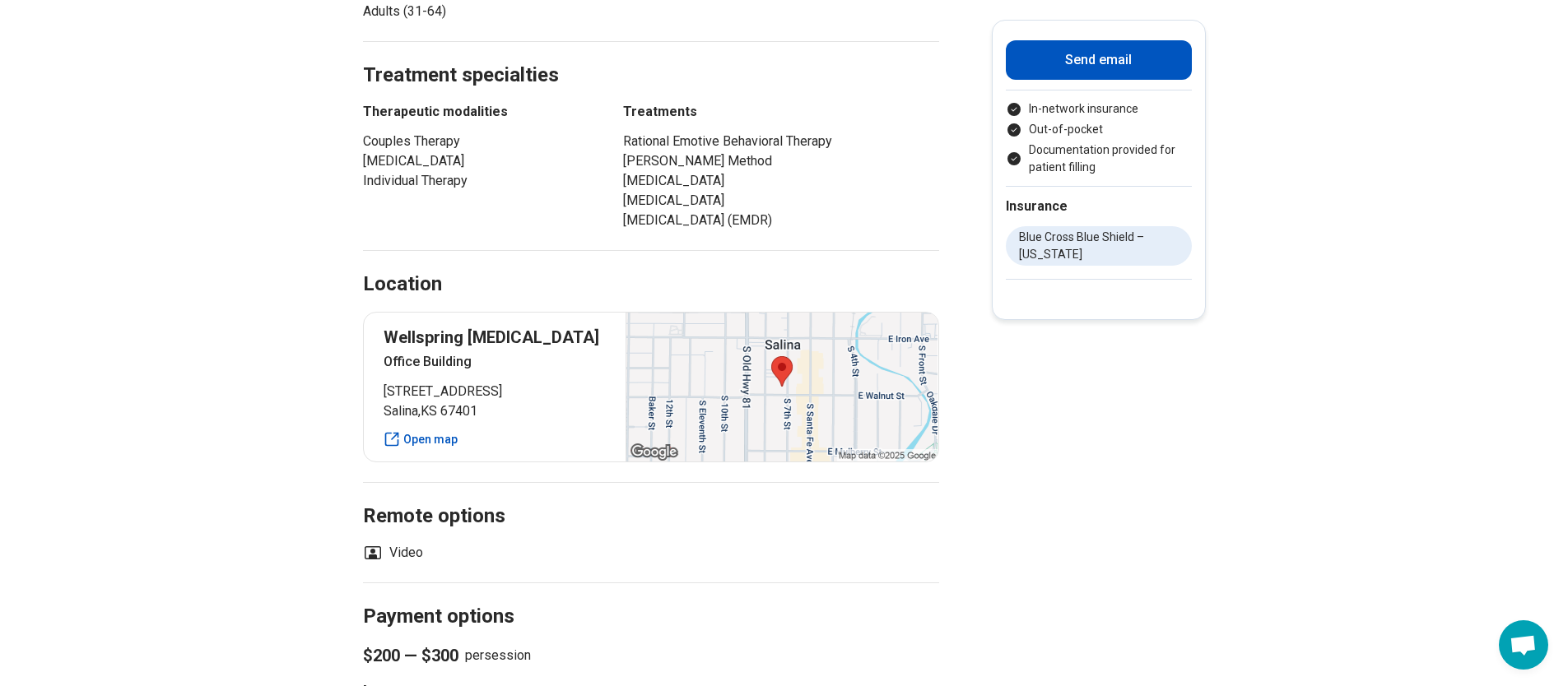
click at [1061, 123] on li "Out-of-pocket" at bounding box center [1098, 129] width 186 height 17
click at [1012, 335] on main "[PERSON_NAME] Licensed Marriage and Family Therapist (LMFT) Accepting clients U…" at bounding box center [784, 576] width 1568 height 2352
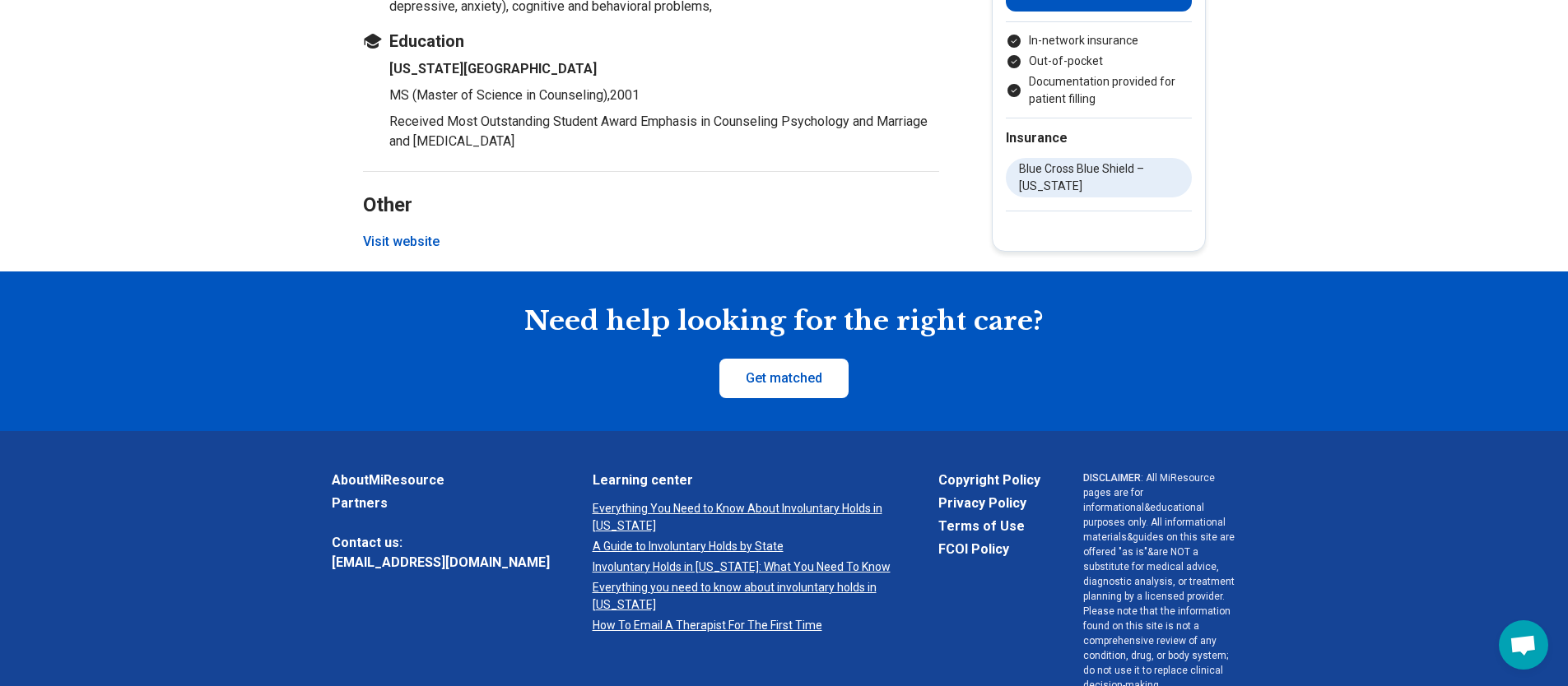
scroll to position [2050, 0]
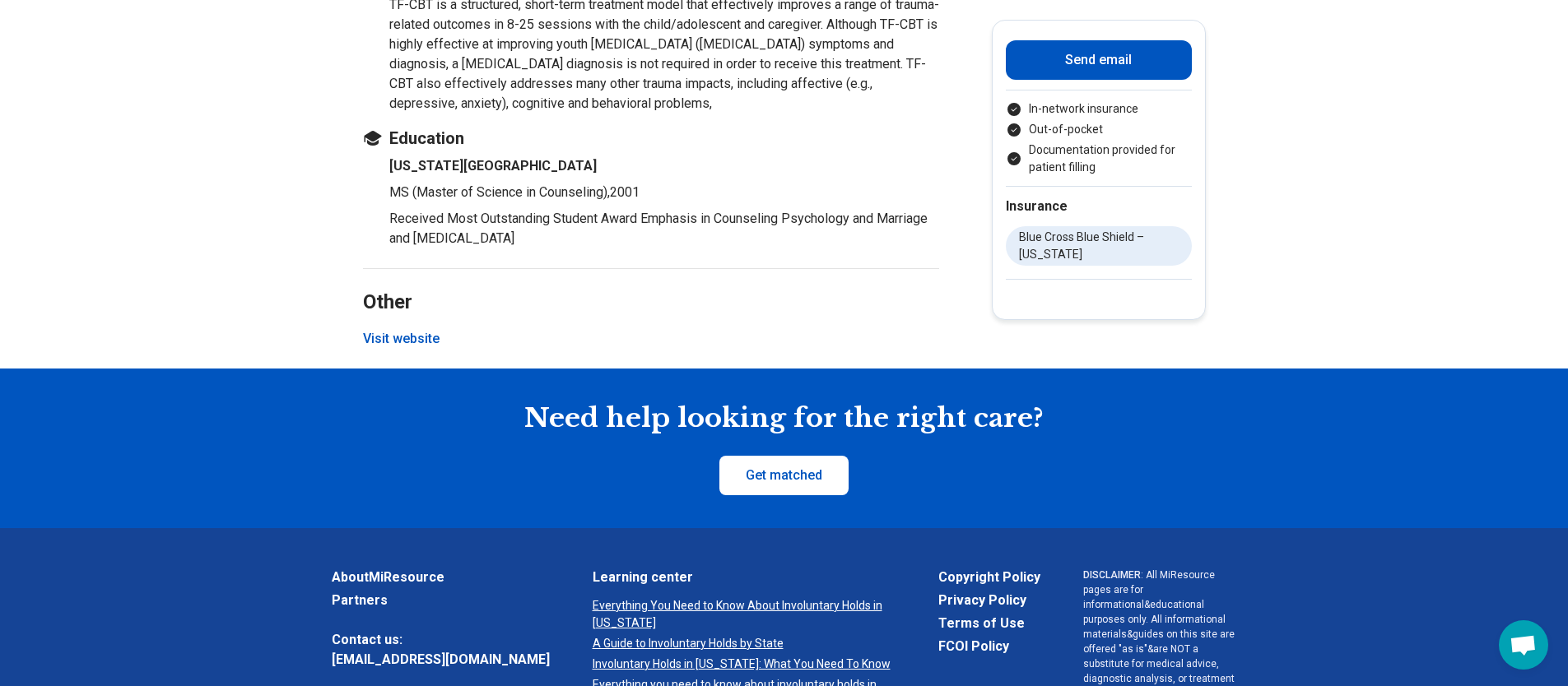
click at [426, 349] on button "Visit website" at bounding box center [401, 338] width 76 height 20
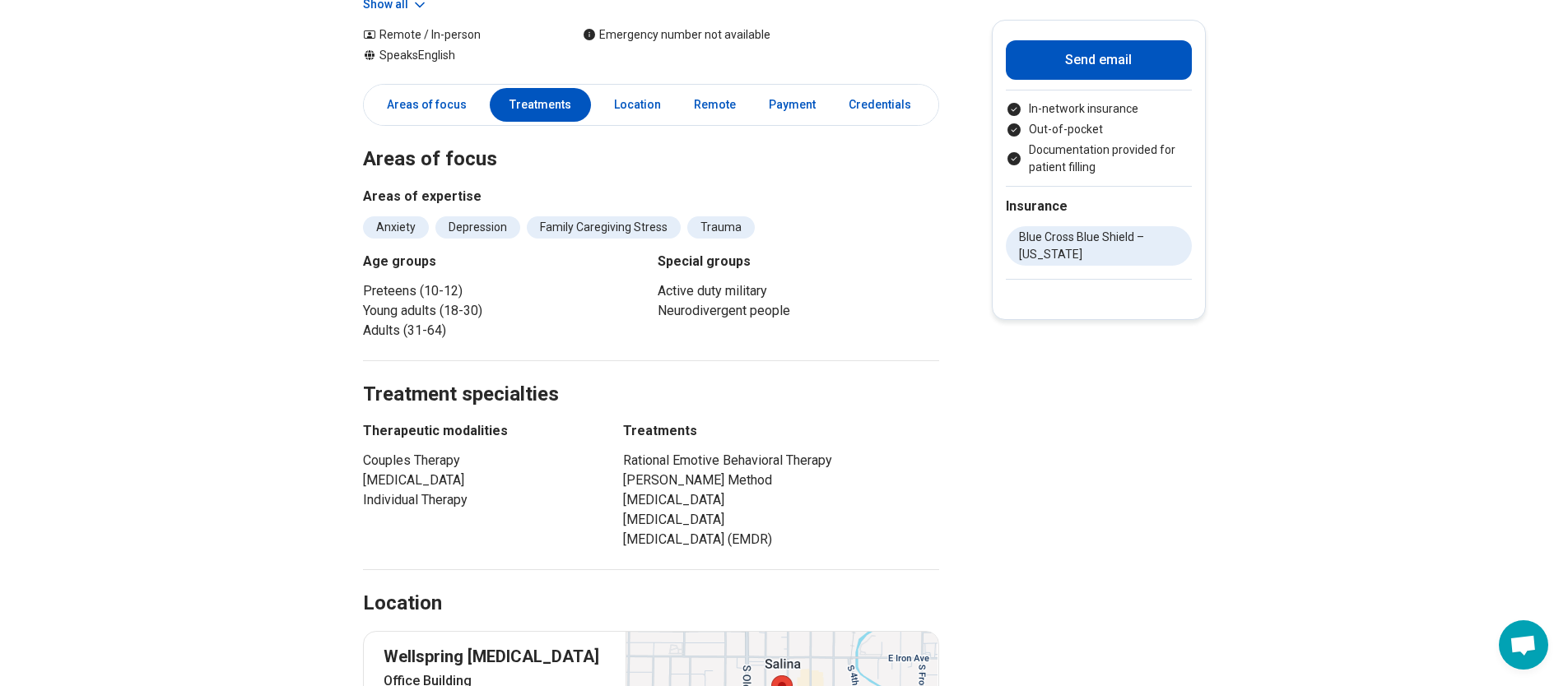
scroll to position [394, 0]
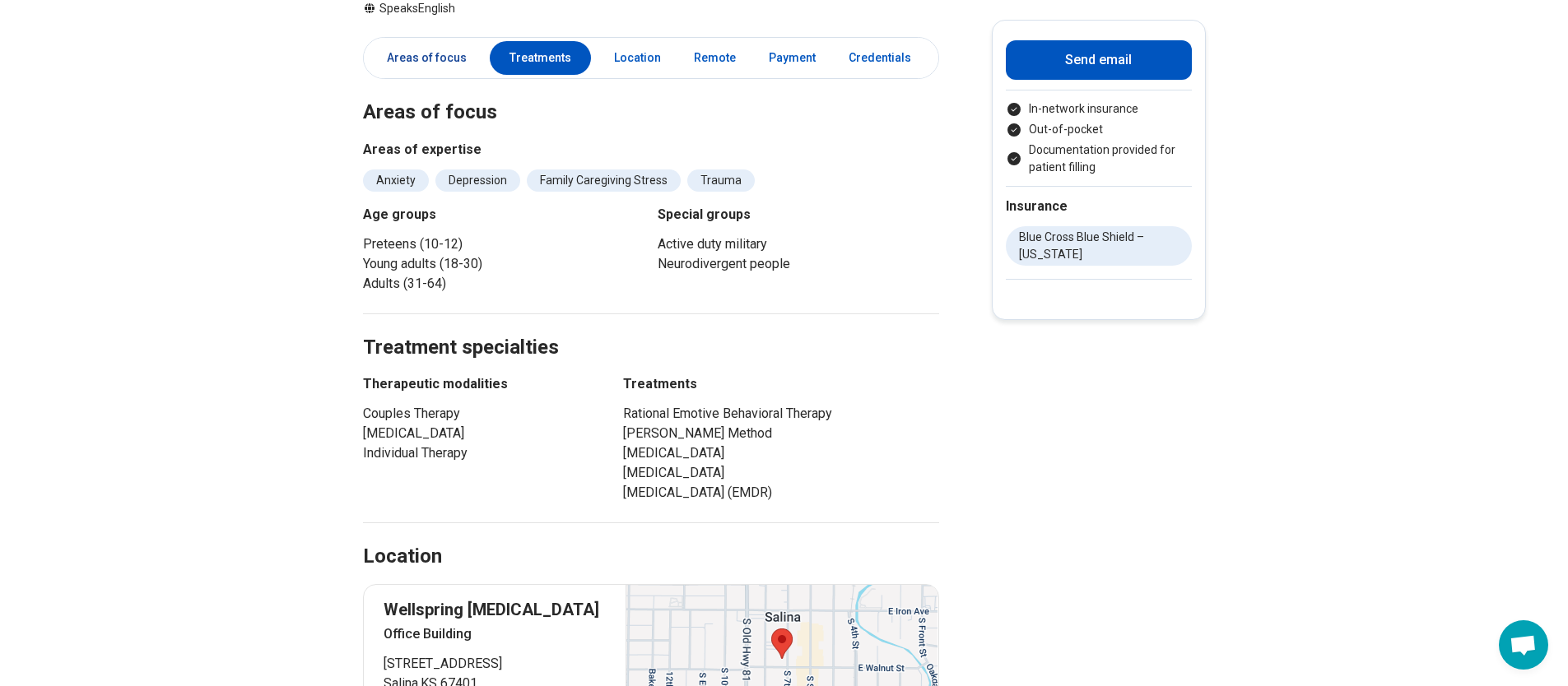
click at [428, 50] on link "Areas of focus" at bounding box center [421, 58] width 109 height 34
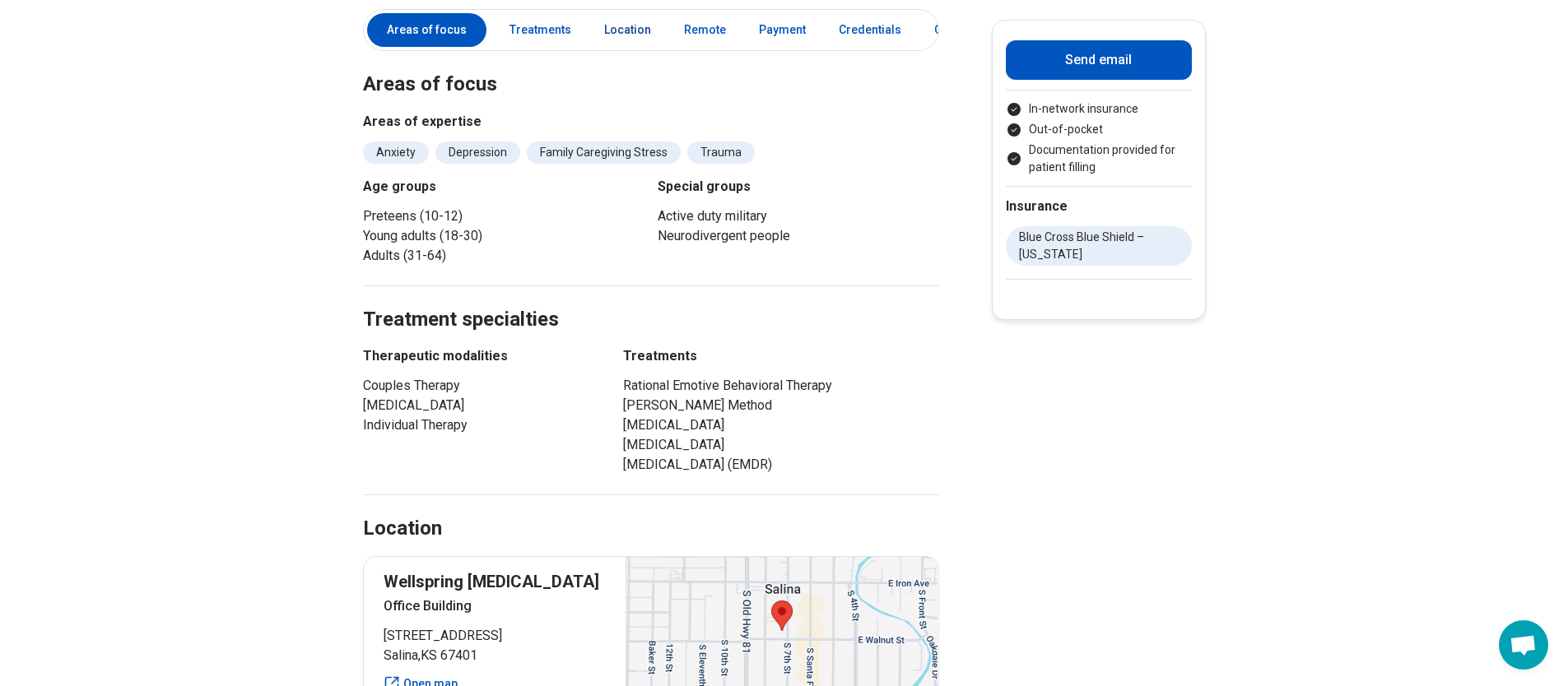
click at [649, 40] on link "Location" at bounding box center [627, 30] width 67 height 34
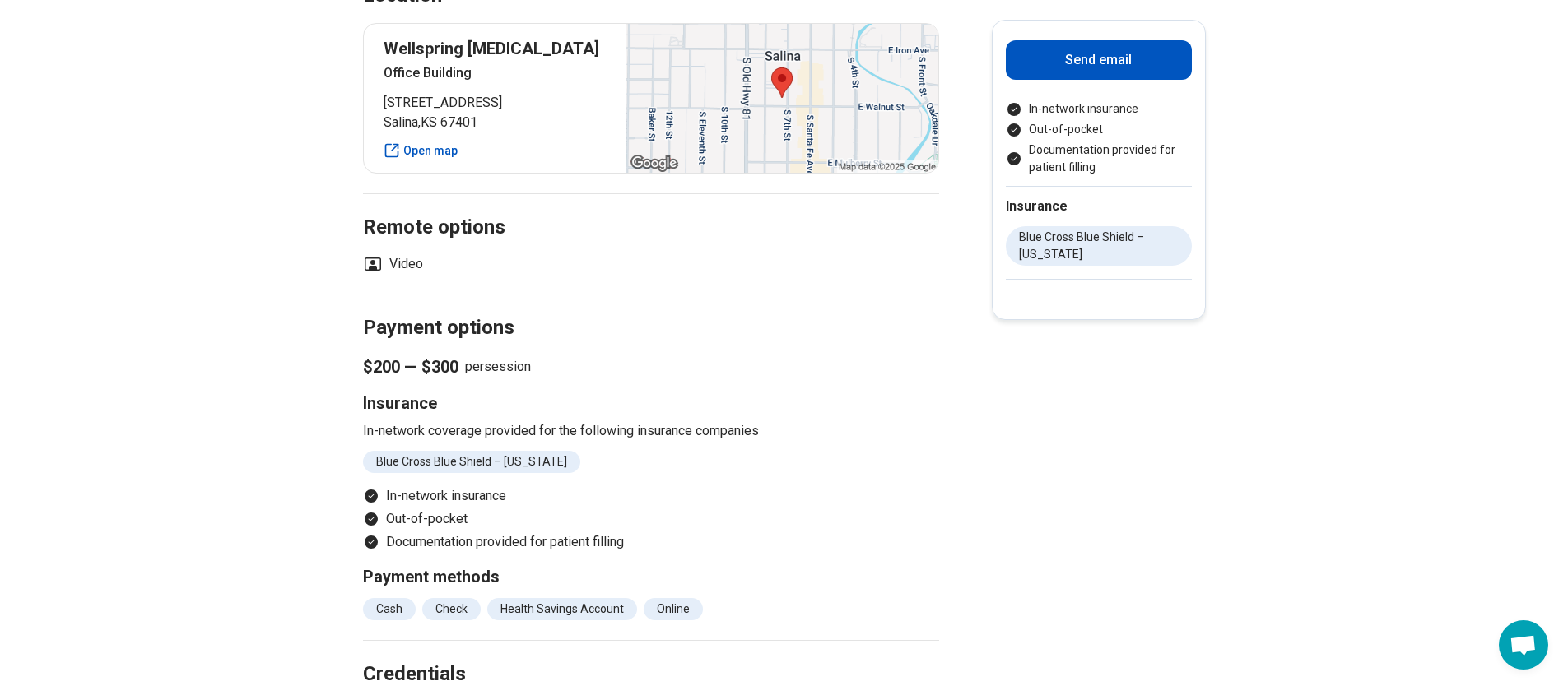
scroll to position [956, 0]
click at [807, 101] on div at bounding box center [781, 97] width 312 height 149
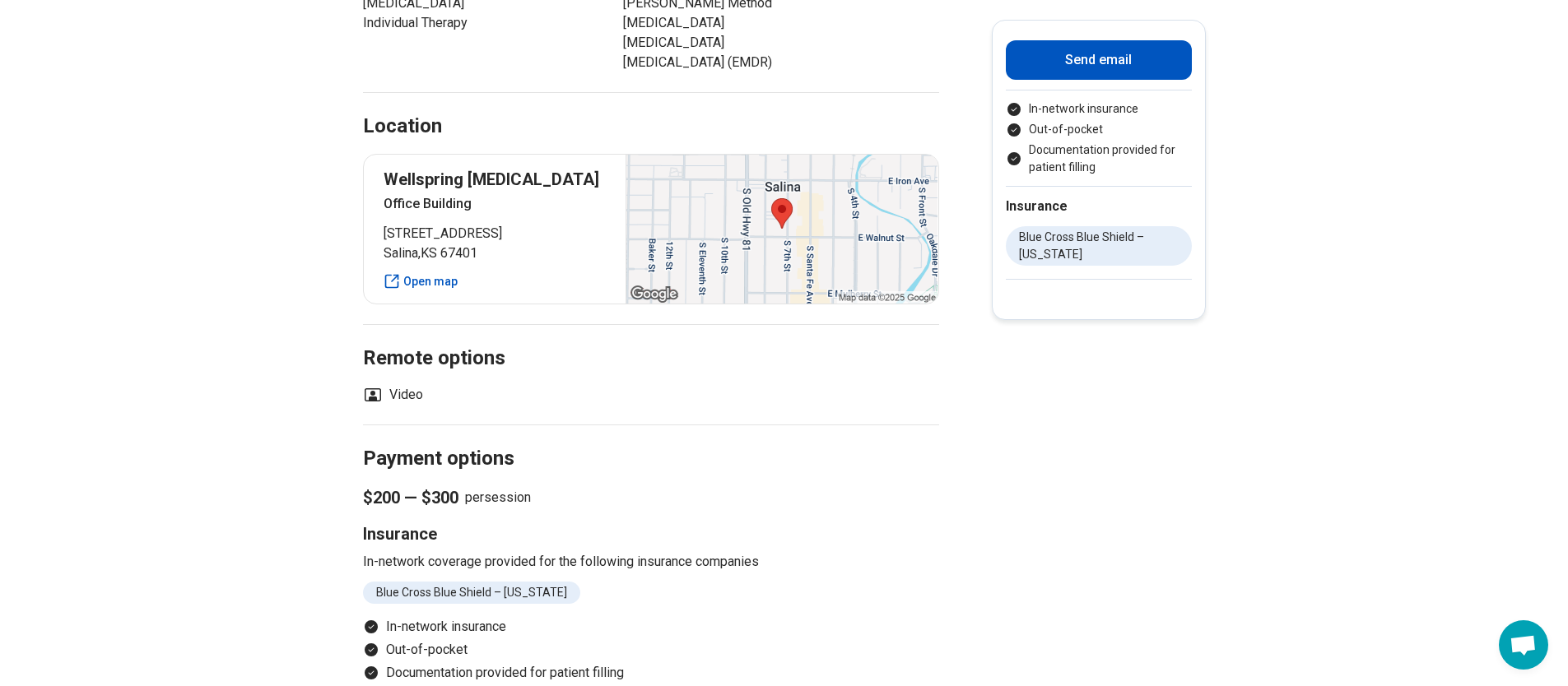
scroll to position [0, 0]
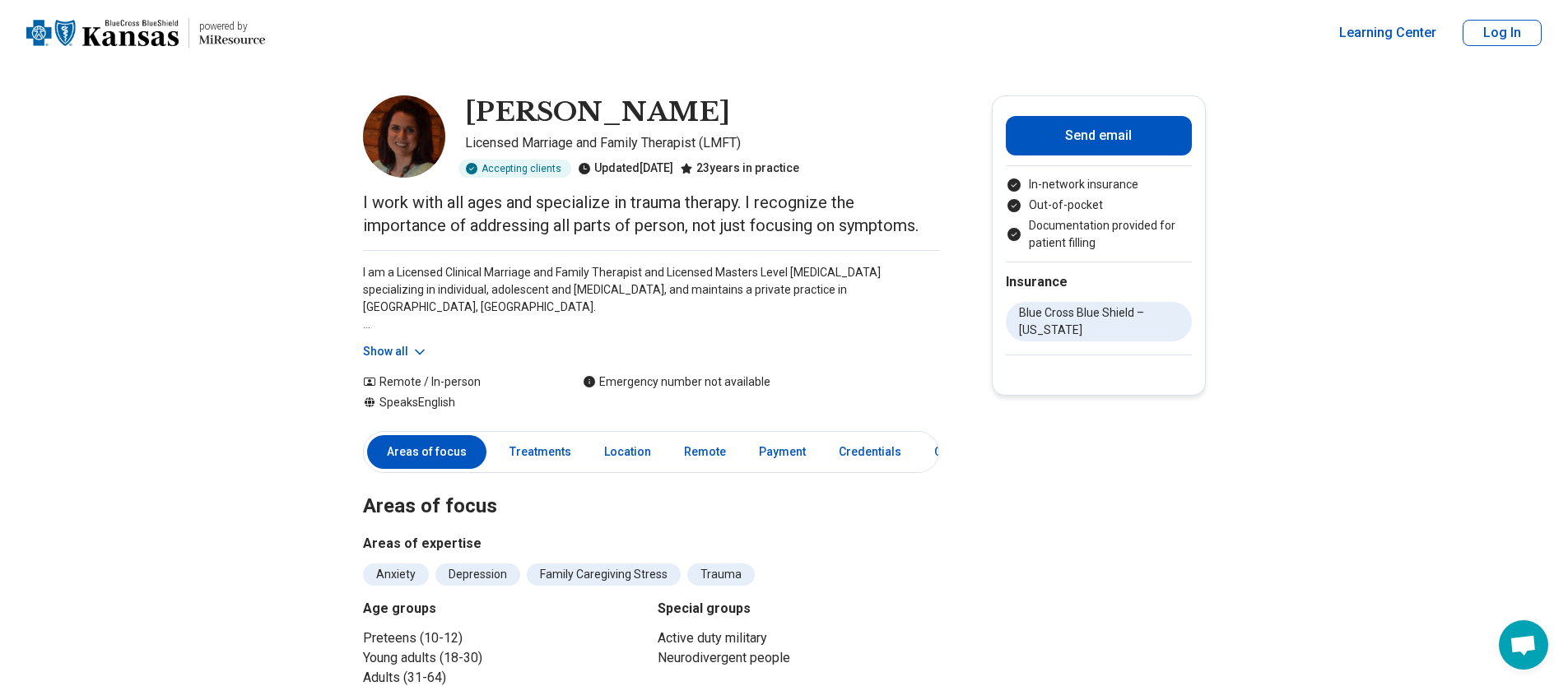
drag, startPoint x: 693, startPoint y: 112, endPoint x: 474, endPoint y: 120, distance: 219.1
click at [474, 120] on div "[PERSON_NAME]" at bounding box center [701, 112] width 474 height 35
copy h1 "[PERSON_NAME]"
